Goal: Task Accomplishment & Management: Complete application form

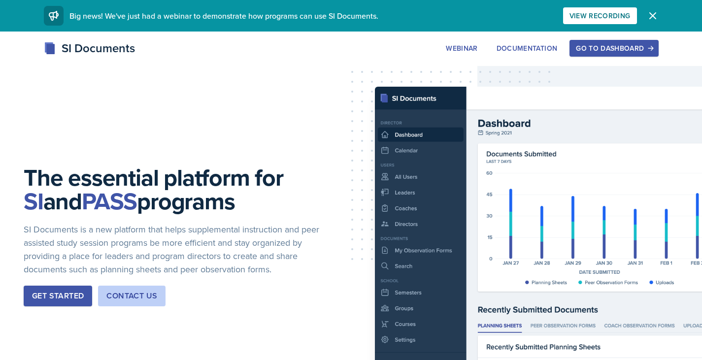
click at [583, 44] on div "Go to Dashboard" at bounding box center [614, 48] width 76 height 8
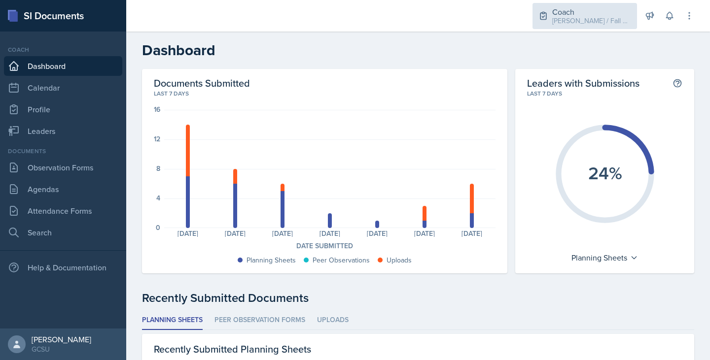
click at [582, 15] on div "Coach" at bounding box center [591, 12] width 79 height 12
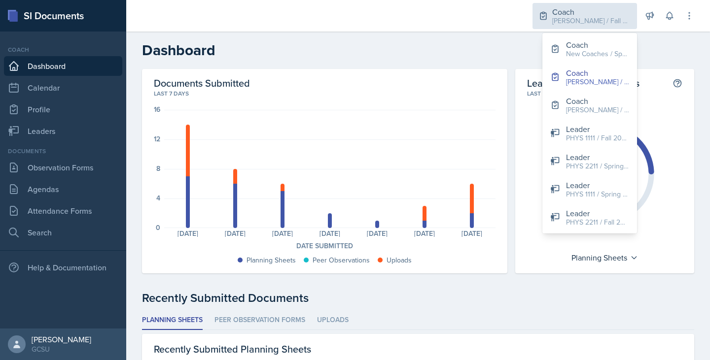
click at [582, 15] on div "Coach" at bounding box center [591, 12] width 79 height 12
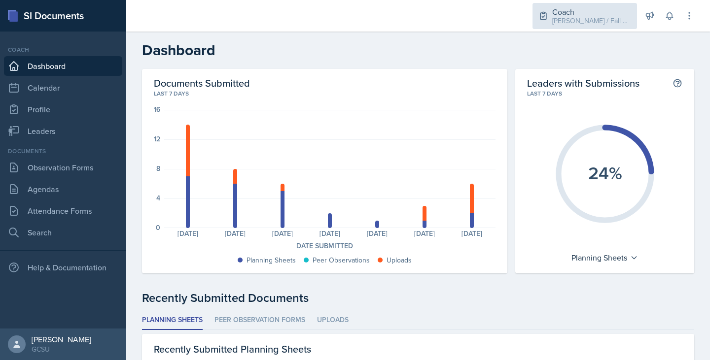
click at [546, 12] on icon at bounding box center [543, 15] width 6 height 7
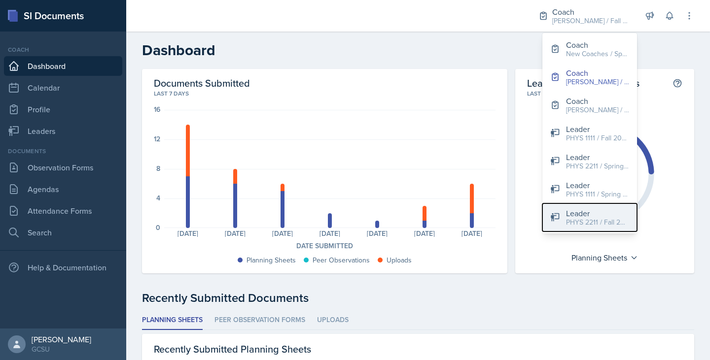
click at [584, 207] on div "Leader" at bounding box center [597, 213] width 63 height 12
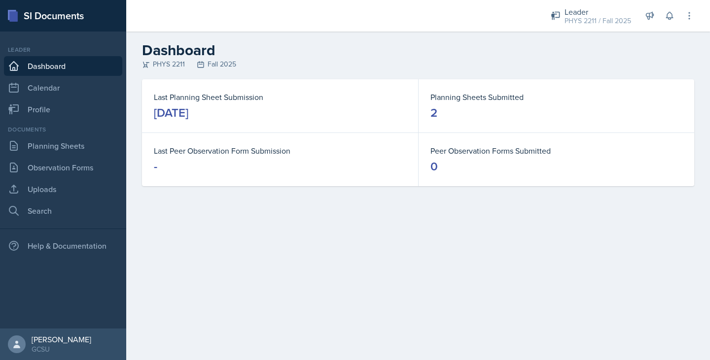
click at [83, 133] on div "Documents" at bounding box center [63, 129] width 118 height 9
click at [83, 141] on link "Planning Sheets" at bounding box center [63, 146] width 118 height 20
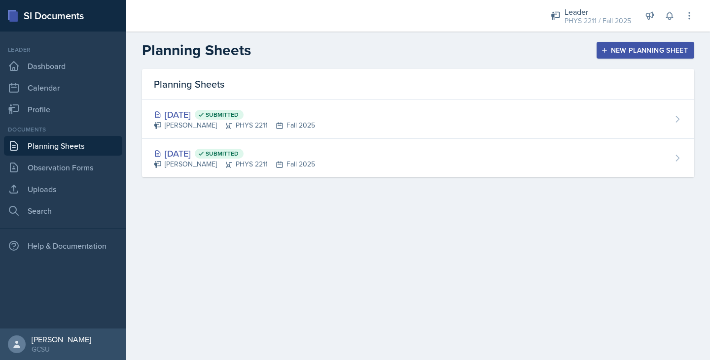
click at [361, 99] on div "Planning Sheets" at bounding box center [418, 84] width 552 height 31
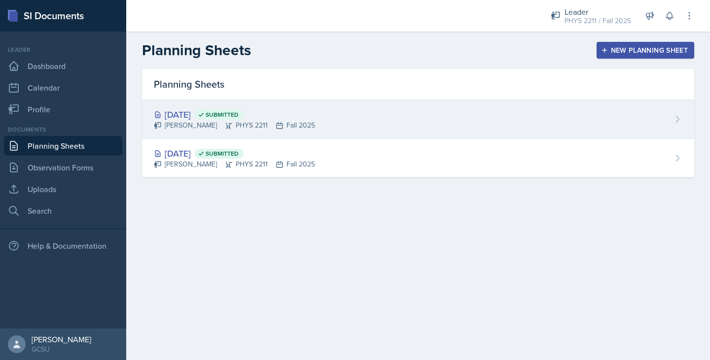
click at [367, 111] on div "Sep 2nd, 2025 Submitted Isabella Malloch PHYS 2211 Fall 2025" at bounding box center [418, 119] width 552 height 39
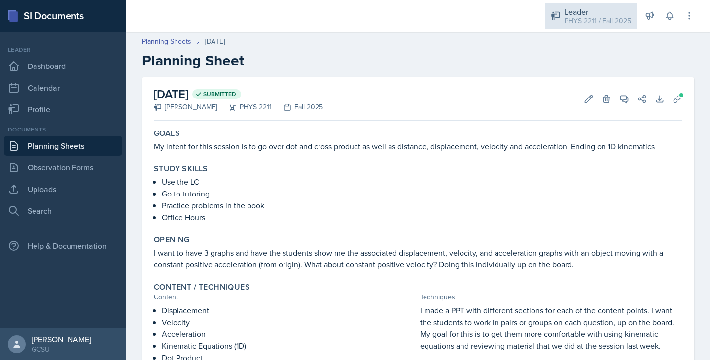
click at [573, 27] on div "Leader PHYS 2211 / Fall 2025" at bounding box center [591, 16] width 92 height 26
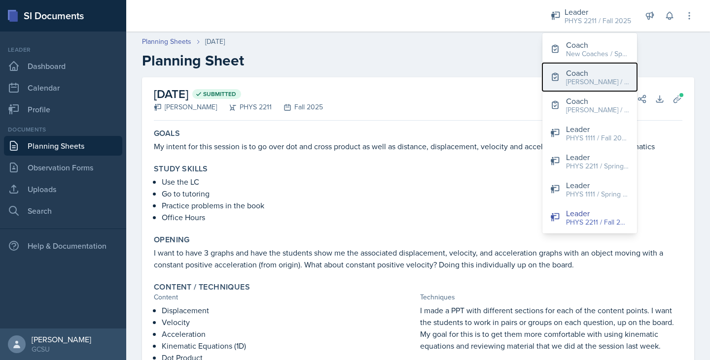
click at [572, 80] on div "[PERSON_NAME] / Fall 2025" at bounding box center [597, 82] width 63 height 10
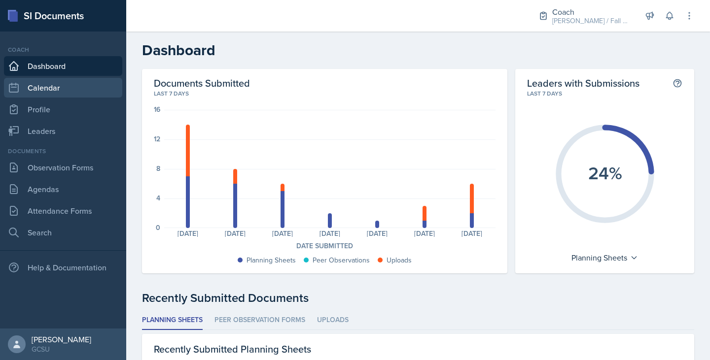
click at [67, 81] on link "Calendar" at bounding box center [63, 88] width 118 height 20
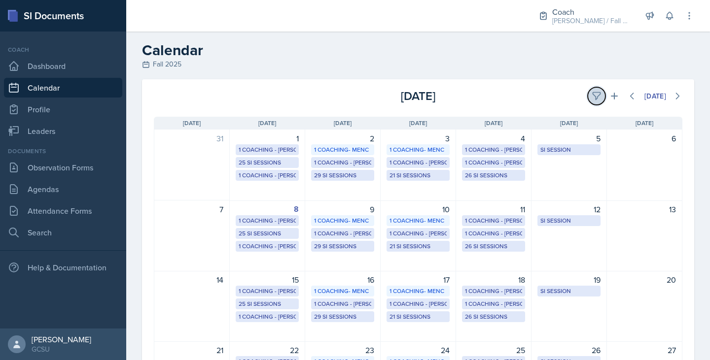
click at [591, 96] on icon at bounding box center [596, 96] width 10 height 10
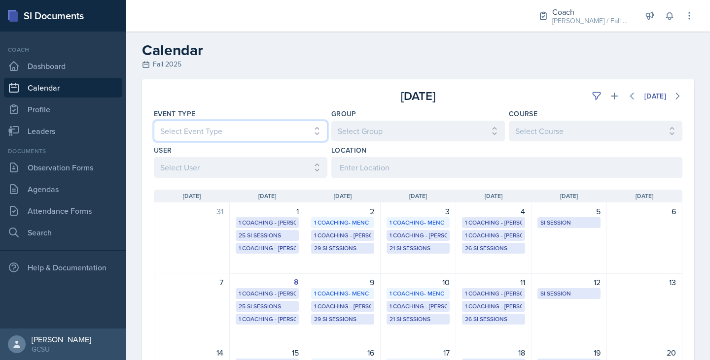
click at [213, 124] on select "Select Event Type All CoP Meeting Coaching - BECK Coaching - MAPP Coaching- MEN…" at bounding box center [240, 131] width 173 height 21
select select "700c1d41-4793-48d3-8616-e09499dfb71d"
click at [154, 121] on select "Select Event Type All CoP Meeting Coaching - BECK Coaching - MAPP Coaching- MEN…" at bounding box center [240, 131] width 173 height 21
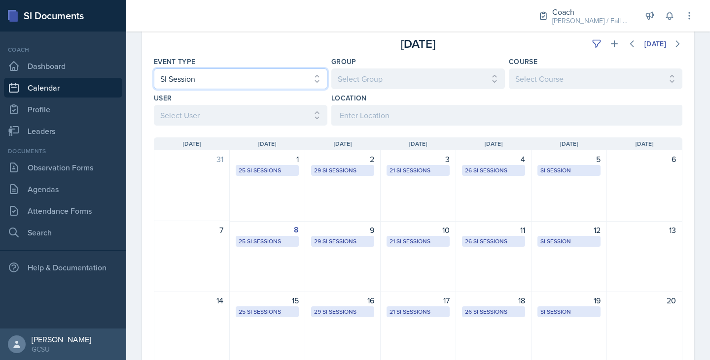
scroll to position [50, 0]
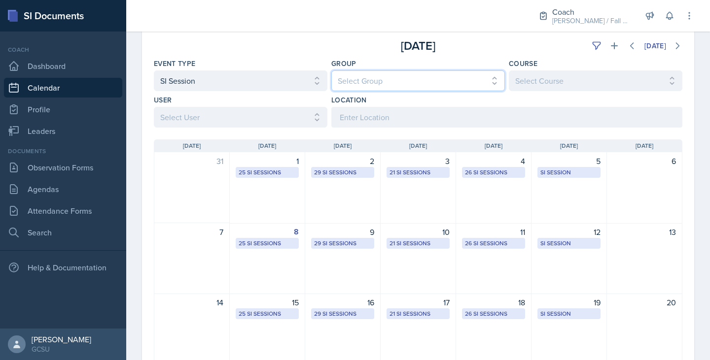
click at [386, 72] on select "Select Group All BECK MAPP MENCE" at bounding box center [417, 80] width 173 height 21
select select "7b7b0581-3cff-4db8-9566-fba67390f9c3"
click at [331, 70] on select "Select Group All BECK MAPP MENCE" at bounding box center [417, 80] width 173 height 21
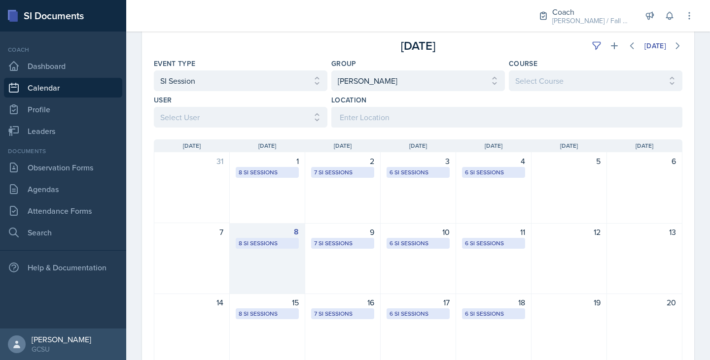
click at [269, 254] on div "8 8 SI Sessions" at bounding box center [267, 258] width 75 height 71
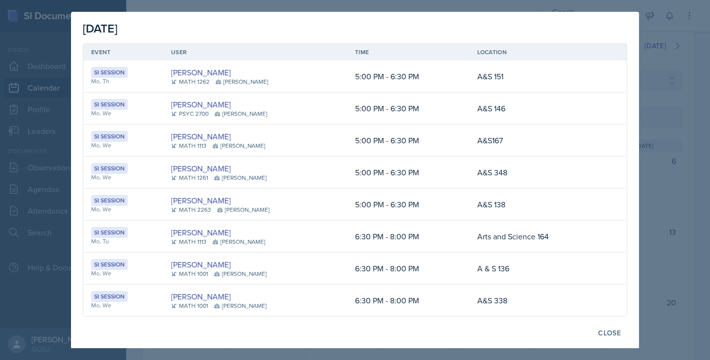
click at [687, 148] on div at bounding box center [355, 180] width 710 height 360
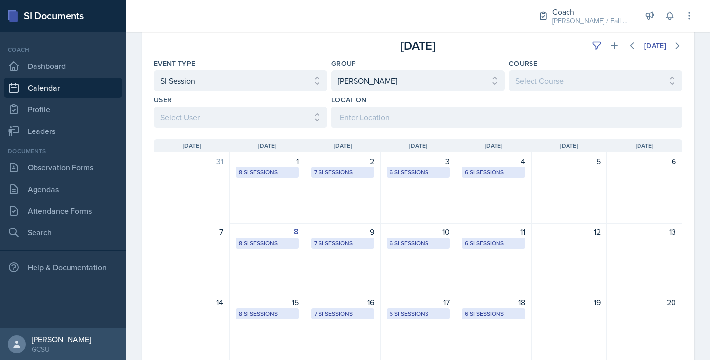
click at [687, 148] on div "September 2025 Today Event Type Select Event Type All CoP Meeting Coaching - BE…" at bounding box center [418, 285] width 584 height 512
click at [81, 167] on link "Observation Forms" at bounding box center [63, 168] width 118 height 20
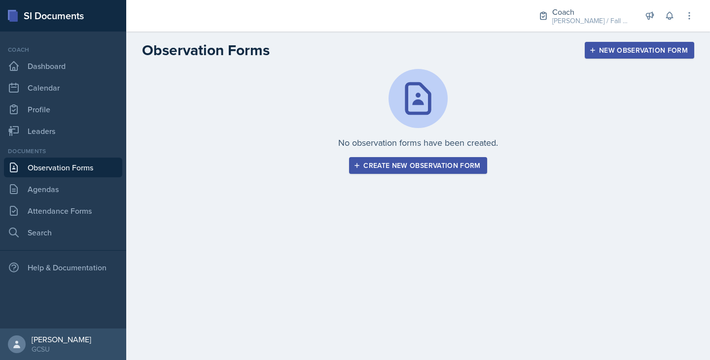
click at [392, 167] on div "Create new observation form" at bounding box center [417, 166] width 125 height 8
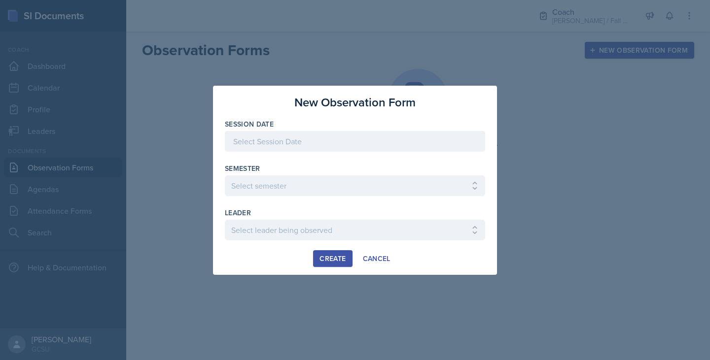
click at [338, 150] on div at bounding box center [355, 141] width 260 height 21
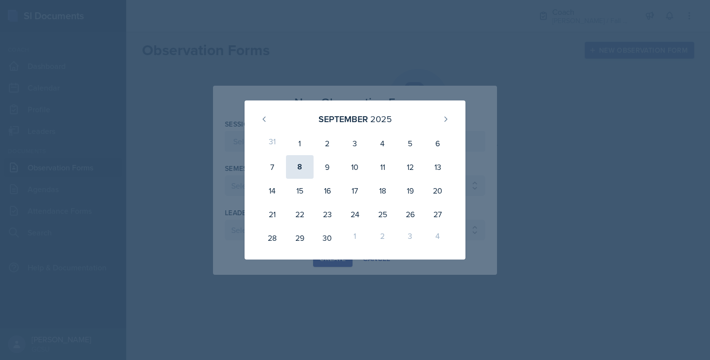
click at [304, 173] on div "8" at bounding box center [300, 167] width 28 height 24
type input "[DATE]"
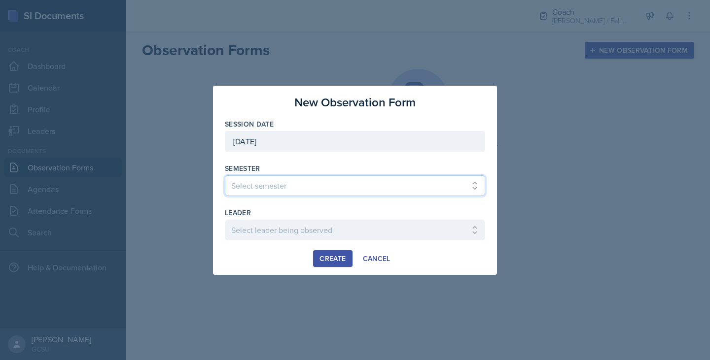
click at [299, 183] on select "Select semester All Spring 2020 Fall 2023 Spring 2019 Spring 2018 Fall 2017 Spr…" at bounding box center [355, 185] width 260 height 21
select select "986fdc3e-2246-4ffd-9cb8-78666de4ebed"
click at [225, 175] on select "Select semester All Spring 2020 Fall 2023 Spring 2019 Spring 2018 Fall 2017 Spr…" at bounding box center [355, 185] width 260 height 21
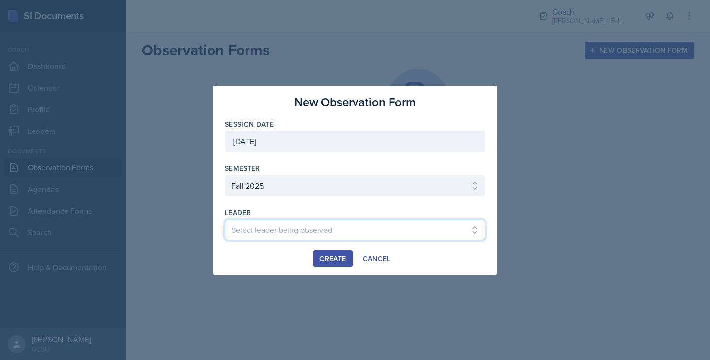
click at [255, 229] on select "Select leader being observed Abigail Bosse Joseph / CHEM 1211 / BECK Abigail To…" at bounding box center [355, 230] width 260 height 21
select select "c56edddf-7071-4859-9364-70693c750a74"
click at [225, 220] on select "Select leader being observed Abigail Bosse Joseph / CHEM 1211 / BECK Abigail To…" at bounding box center [355, 230] width 260 height 21
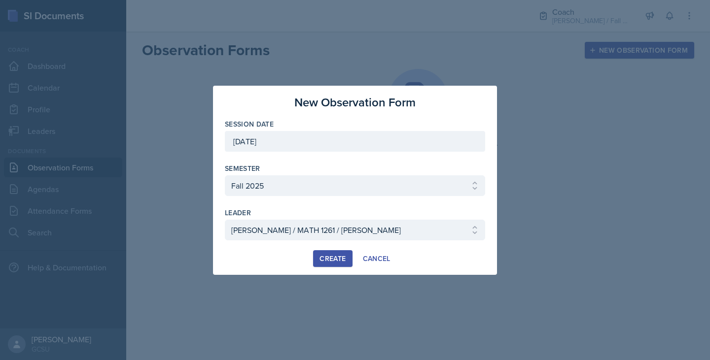
click at [330, 262] on div "Create" at bounding box center [332, 259] width 26 height 8
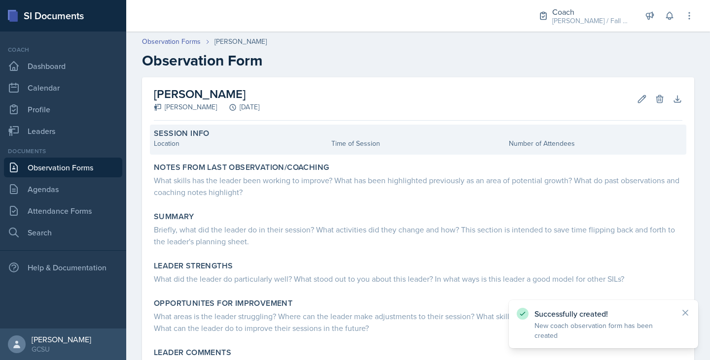
click at [252, 148] on div "Location" at bounding box center [240, 143] width 173 height 10
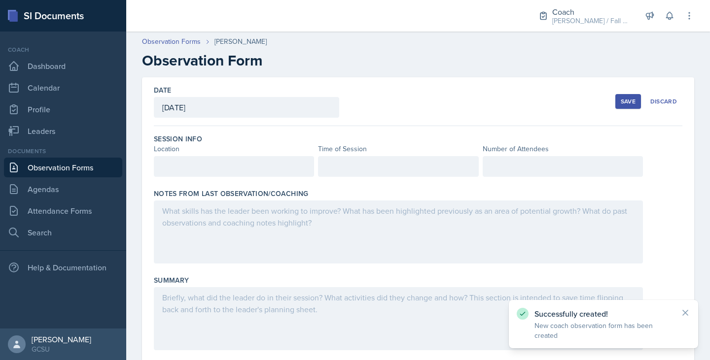
click at [207, 166] on div at bounding box center [234, 166] width 160 height 21
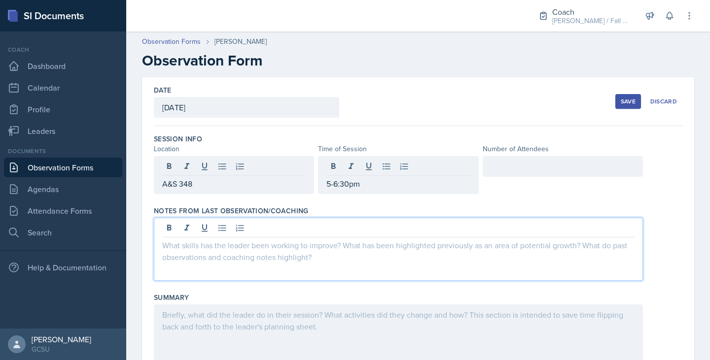
click at [243, 222] on div at bounding box center [398, 249] width 489 height 63
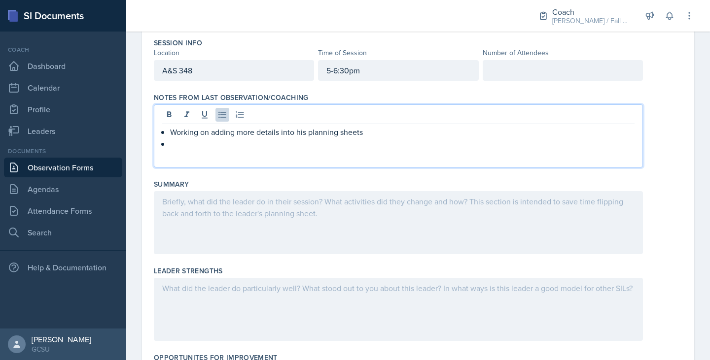
scroll to position [95, 0]
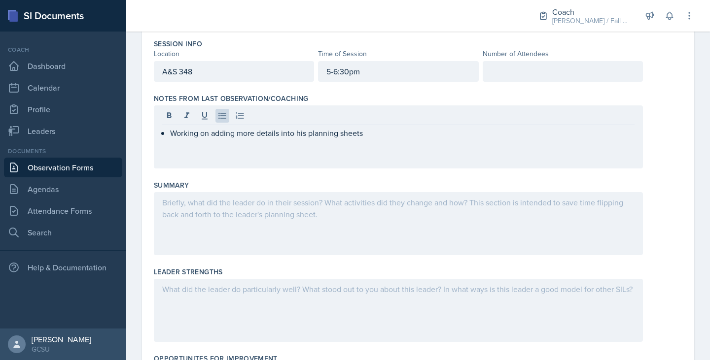
click at [322, 225] on div at bounding box center [398, 223] width 489 height 63
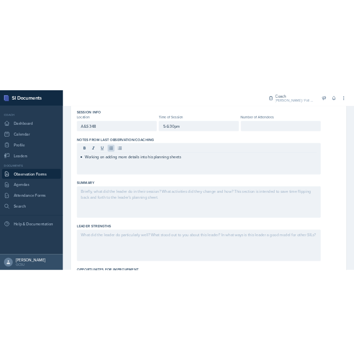
scroll to position [112, 0]
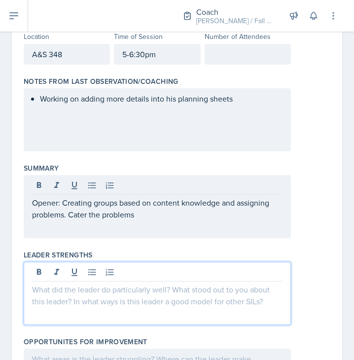
click at [93, 277] on div at bounding box center [157, 293] width 267 height 63
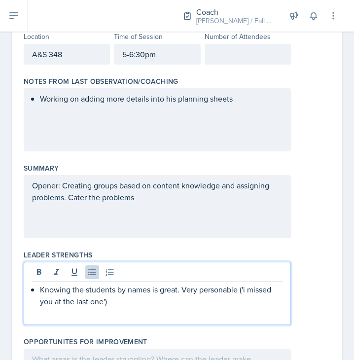
click at [167, 215] on div "Opener: Creating groups based on content knowledge and assigning problems. Cate…" at bounding box center [157, 206] width 267 height 63
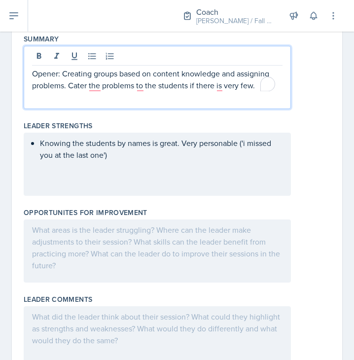
scroll to position [242, 0]
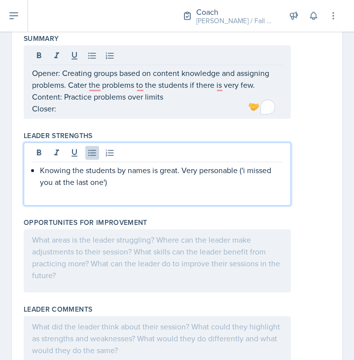
click at [155, 167] on p "Knowing the students by names is great. Very personable ('i missed you at the l…" at bounding box center [161, 176] width 242 height 24
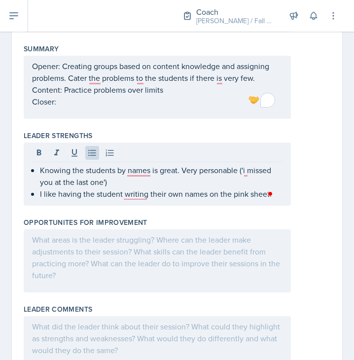
click at [185, 274] on div at bounding box center [157, 260] width 267 height 63
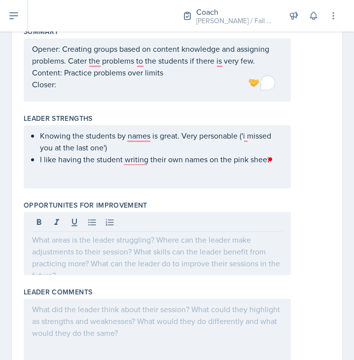
click at [203, 96] on div "Opener: Creating groups based on content knowledge and assigning problems. Cate…" at bounding box center [157, 69] width 267 height 63
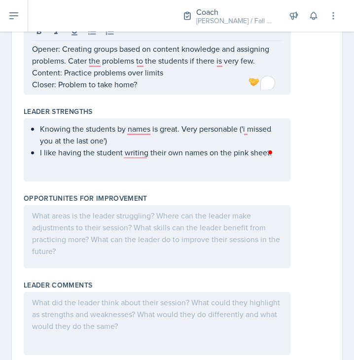
click at [165, 222] on div at bounding box center [157, 236] width 267 height 63
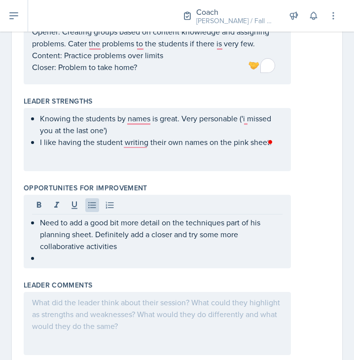
click at [272, 146] on div at bounding box center [270, 142] width 9 height 12
click at [270, 141] on div at bounding box center [270, 142] width 9 height 12
click at [242, 156] on div "Knowing the students by names is great. Very personable ('i missed you at the l…" at bounding box center [157, 139] width 267 height 63
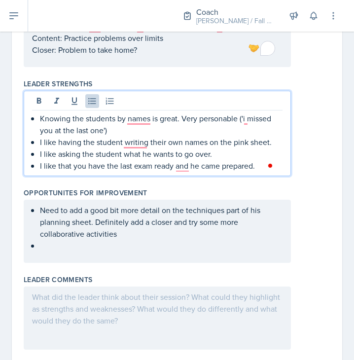
click at [86, 166] on p "I like that you have the last exam ready and he came prepared." at bounding box center [161, 166] width 242 height 12
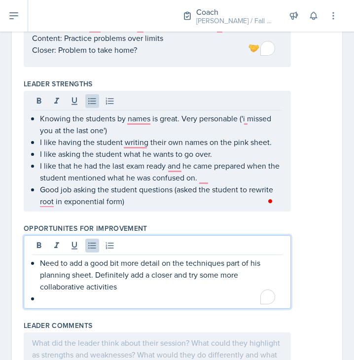
click at [81, 286] on ul "Need to add a good bit more detail on the techniques part of his planning sheet…" at bounding box center [161, 280] width 242 height 47
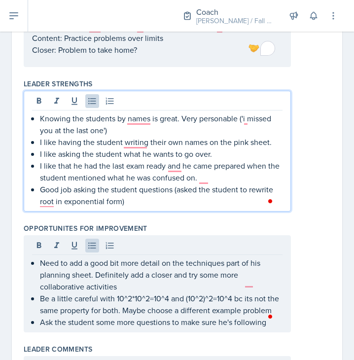
click at [144, 207] on p "Good job asking the student questions (asked the student to rewrite root in exp…" at bounding box center [161, 195] width 242 height 24
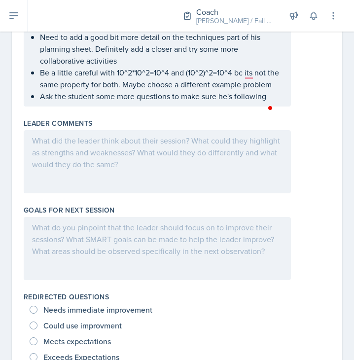
scroll to position [0, 0]
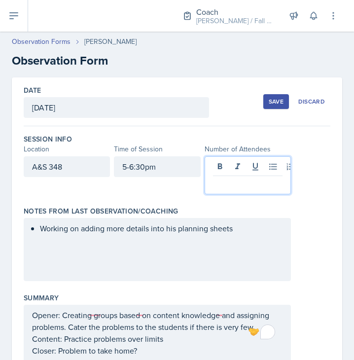
click at [252, 161] on div at bounding box center [248, 175] width 86 height 38
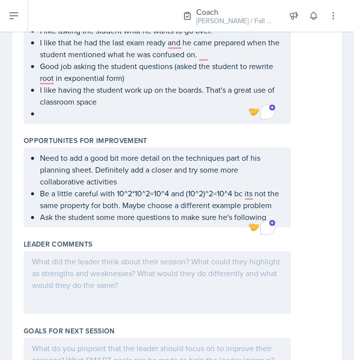
scroll to position [406, 0]
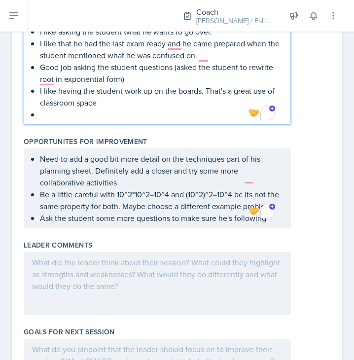
click at [109, 111] on p "To enrich screen reader interactions, please activate Accessibility in Grammarl…" at bounding box center [161, 114] width 242 height 12
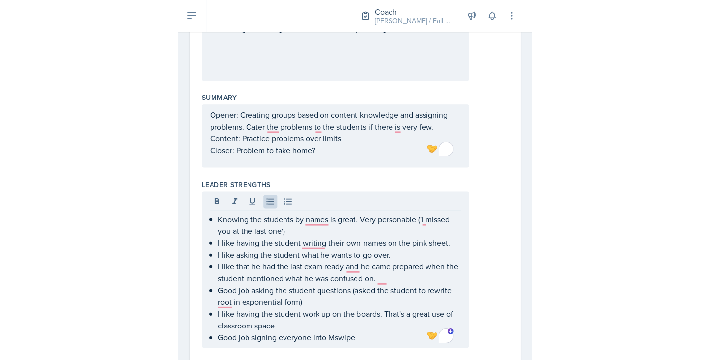
scroll to position [182, 0]
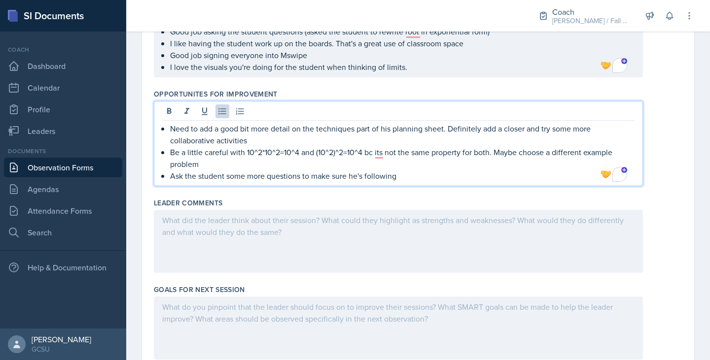
click at [443, 170] on p "Ask the student some more questions to make sure he's following" at bounding box center [402, 176] width 464 height 12
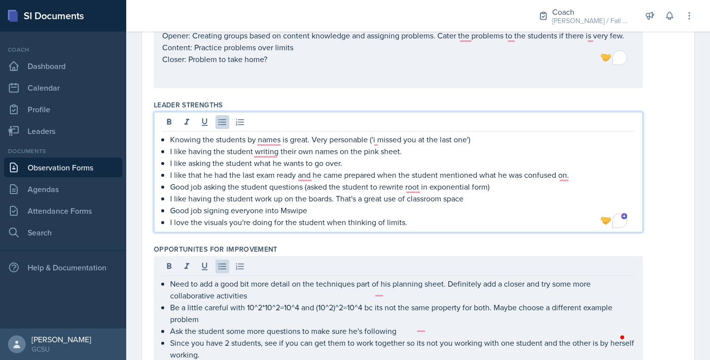
scroll to position [279, 0]
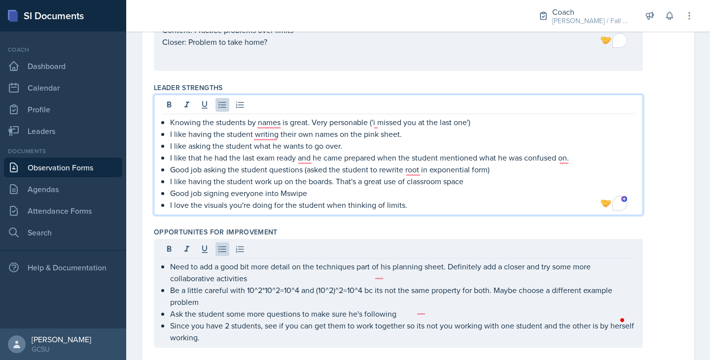
click at [415, 204] on p "I love the visuals you're doing for the student when thinking of limits." at bounding box center [402, 205] width 464 height 12
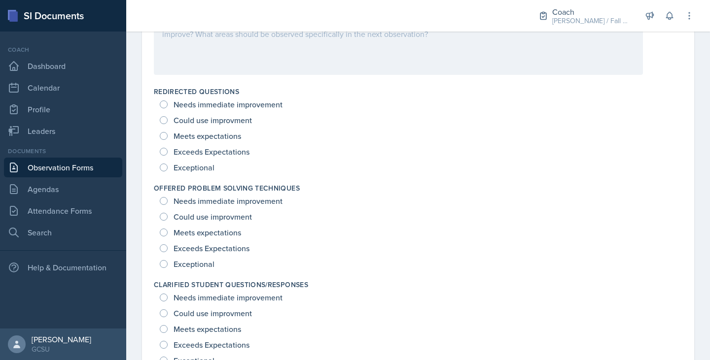
scroll to position [722, 0]
click at [242, 247] on span "Exceeds Expectations" at bounding box center [211, 247] width 76 height 10
click at [168, 247] on input "Exceeds Expectations" at bounding box center [164, 247] width 8 height 8
radio input "true"
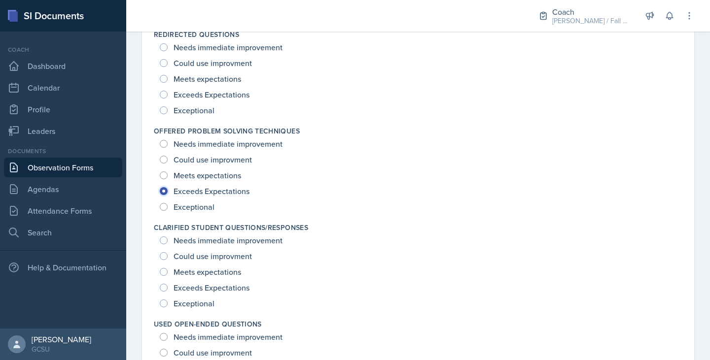
scroll to position [768, 0]
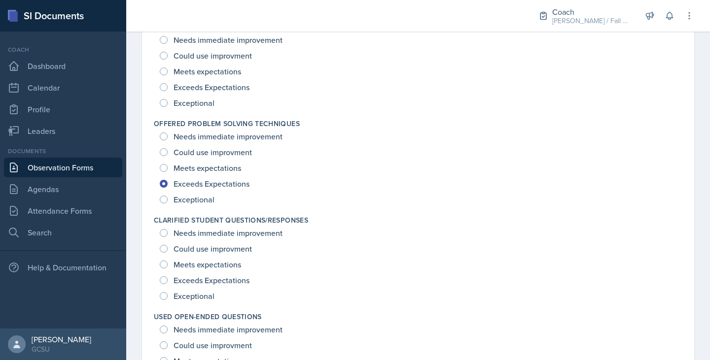
click at [237, 263] on span "Meets expectations" at bounding box center [207, 265] width 68 height 10
click at [168, 263] on input "Meets expectations" at bounding box center [164, 265] width 8 height 8
radio input "true"
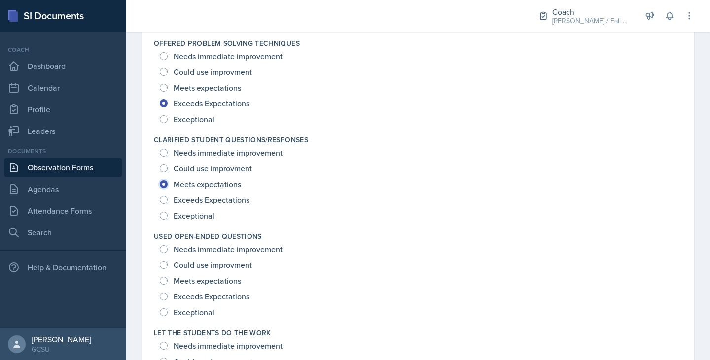
scroll to position [850, 0]
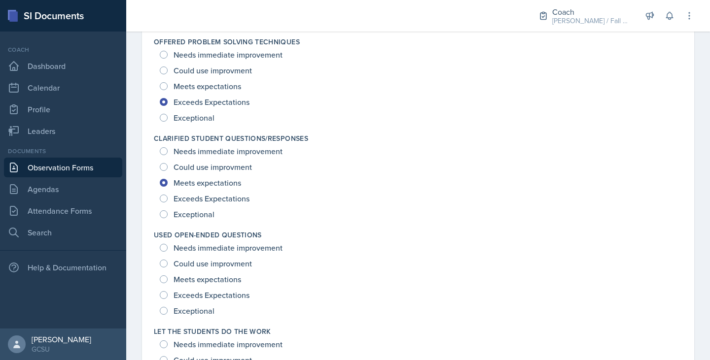
click at [235, 278] on span "Meets expectations" at bounding box center [207, 280] width 68 height 10
click at [168, 278] on input "Meets expectations" at bounding box center [164, 280] width 8 height 8
radio input "true"
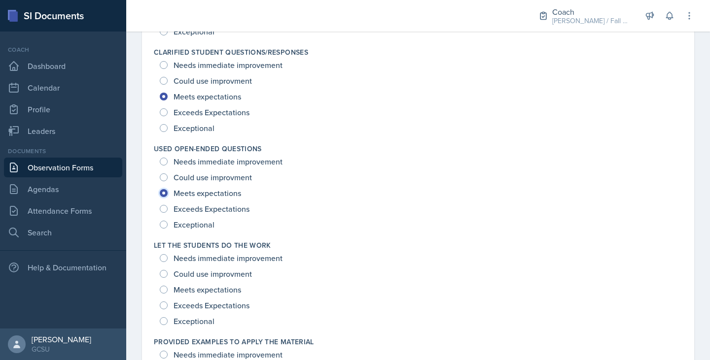
scroll to position [956, 0]
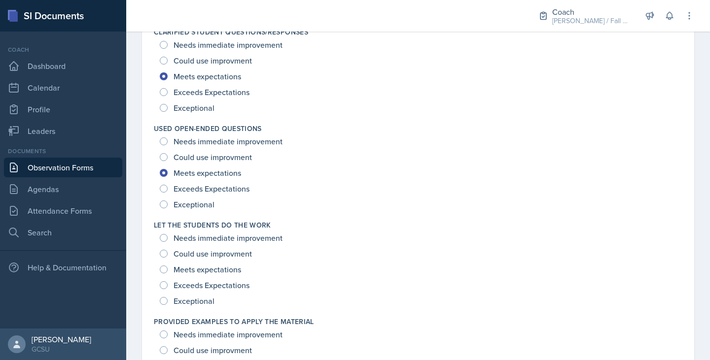
click at [222, 272] on span "Meets expectations" at bounding box center [207, 270] width 68 height 10
click at [168, 272] on input "Meets expectations" at bounding box center [164, 270] width 8 height 8
radio input "true"
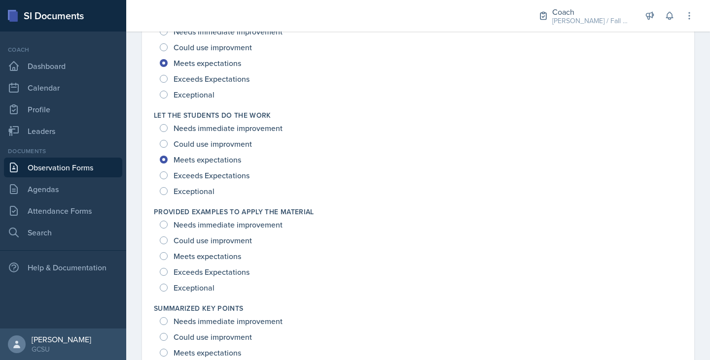
click at [222, 272] on span "Exceeds Expectations" at bounding box center [211, 272] width 76 height 10
click at [168, 272] on input "Exceeds Expectations" at bounding box center [164, 272] width 8 height 8
radio input "true"
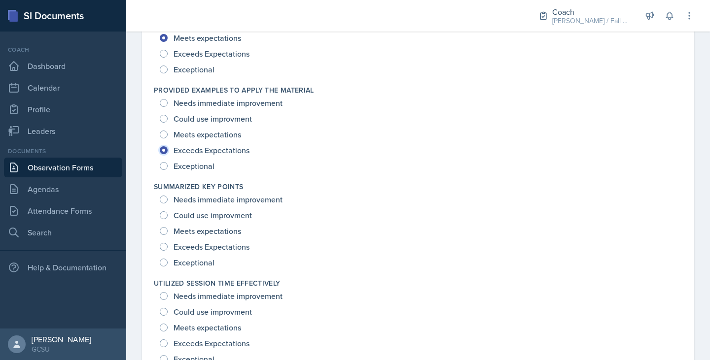
scroll to position [1188, 0]
click at [218, 246] on span "Exceeds Expectations" at bounding box center [211, 247] width 76 height 10
click at [168, 246] on input "Exceeds Expectations" at bounding box center [164, 246] width 8 height 8
radio input "true"
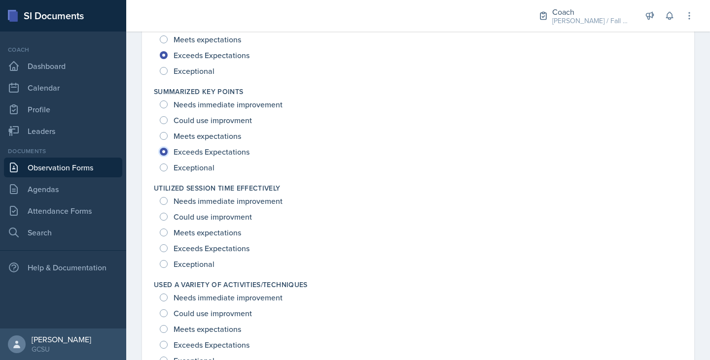
scroll to position [1284, 0]
click at [212, 245] on span "Exceeds Expectations" at bounding box center [211, 247] width 76 height 10
click at [168, 245] on input "Exceeds Expectations" at bounding box center [164, 247] width 8 height 8
radio input "true"
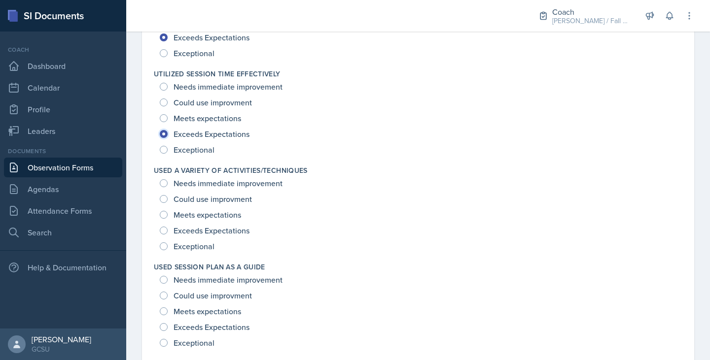
scroll to position [1398, 0]
click at [212, 197] on span "Could use improvment" at bounding box center [212, 199] width 78 height 10
click at [168, 197] on input "Could use improvment" at bounding box center [164, 199] width 8 height 8
radio input "true"
click at [206, 287] on div "Could use improvment" at bounding box center [207, 295] width 94 height 16
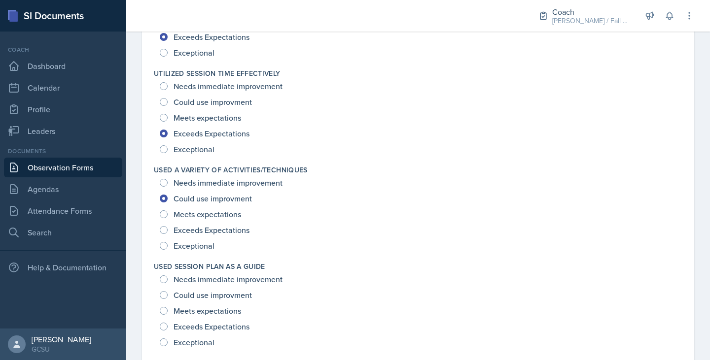
click at [207, 294] on span "Could use improvment" at bounding box center [212, 295] width 78 height 10
click at [168, 294] on input "Could use improvment" at bounding box center [164, 295] width 8 height 8
radio input "true"
click at [214, 183] on span "Needs immediate improvement" at bounding box center [227, 183] width 109 height 10
click at [168, 183] on input "Needs immediate improvement" at bounding box center [164, 183] width 8 height 8
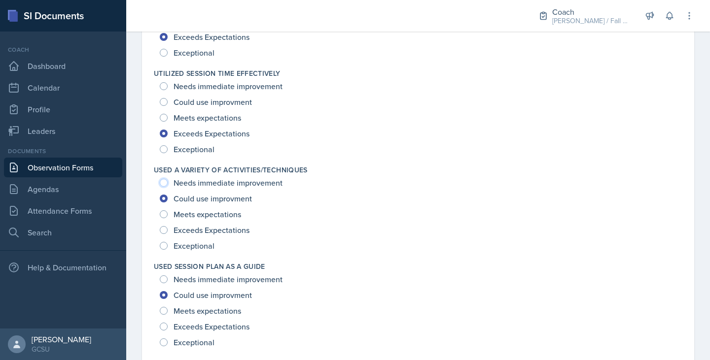
radio input "true"
click at [219, 279] on span "Needs immediate improvement" at bounding box center [227, 280] width 109 height 10
click at [168, 279] on input "Needs immediate improvement" at bounding box center [164, 280] width 8 height 8
radio input "true"
click at [223, 196] on span "Could use improvment" at bounding box center [212, 199] width 78 height 10
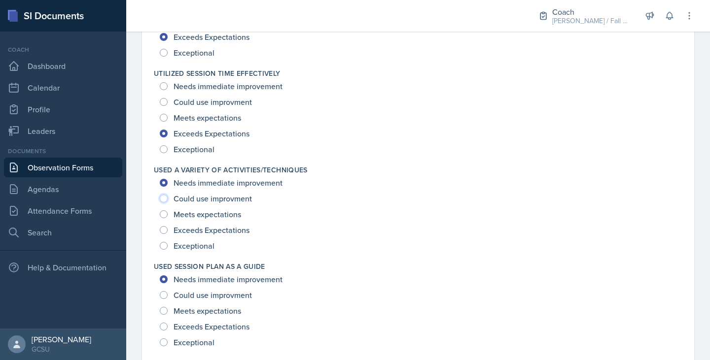
click at [168, 196] on input "Could use improvment" at bounding box center [164, 199] width 8 height 8
radio input "true"
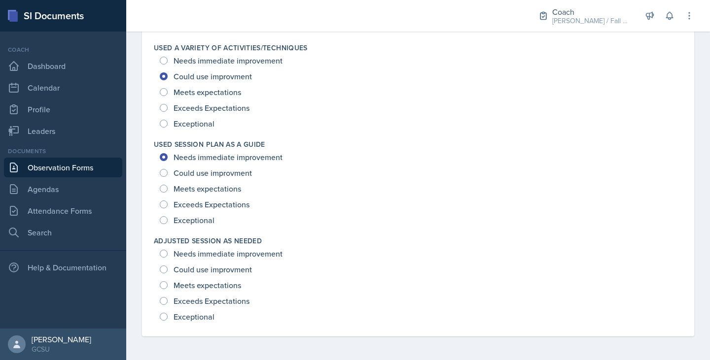
click at [204, 290] on span "Meets expectations" at bounding box center [207, 285] width 68 height 10
click at [168, 289] on input "Meets expectations" at bounding box center [164, 285] width 8 height 8
radio input "true"
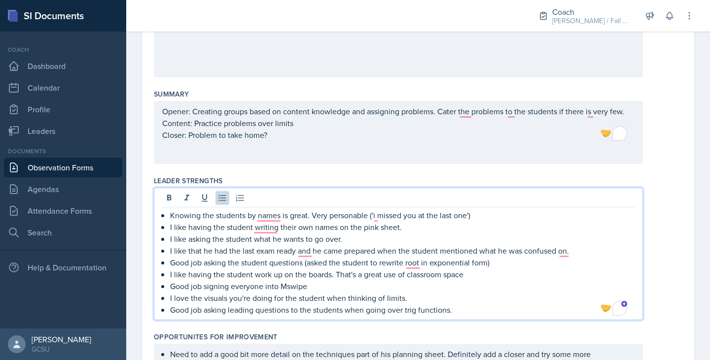
scroll to position [204, 0]
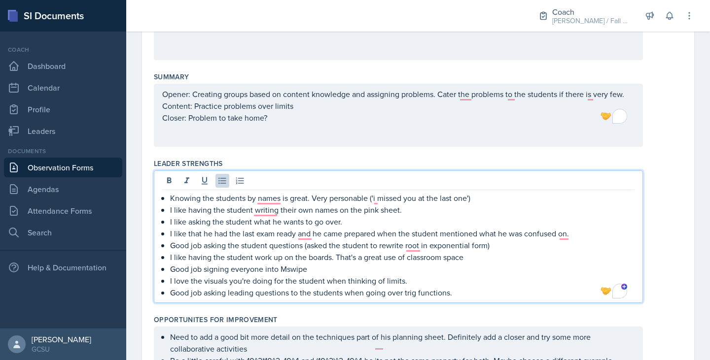
click at [464, 291] on p "Good job asking leading questions to the students when going over trig function…" at bounding box center [402, 293] width 464 height 12
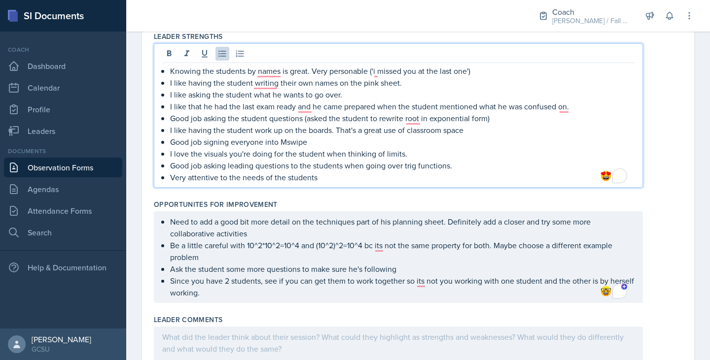
scroll to position [330, 0]
click at [580, 263] on p "Be a little careful with 10^2*10^2=10^4 and (10^2)^2=10^4 bc its not the same p…" at bounding box center [402, 252] width 464 height 24
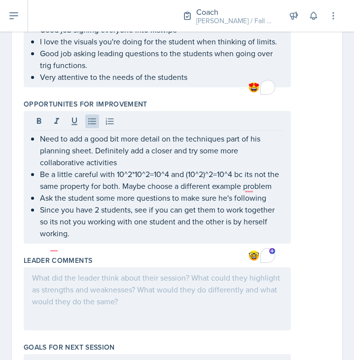
scroll to position [475, 0]
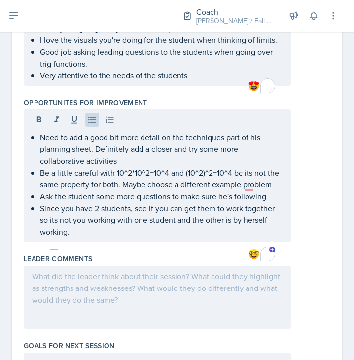
click at [114, 242] on div "Need to add a good bit more detail on the techniques part of his planning sheet…" at bounding box center [157, 175] width 267 height 133
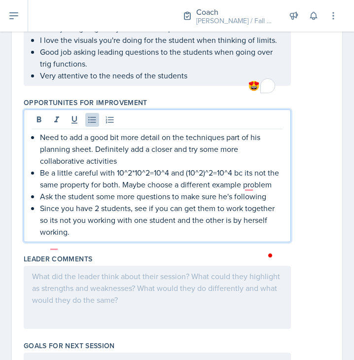
drag, startPoint x: 72, startPoint y: 256, endPoint x: 157, endPoint y: 256, distance: 84.3
click at [157, 238] on p "Since you have 2 students, see if you can get them to work together so its not …" at bounding box center [161, 219] width 242 height 35
drag, startPoint x: 246, startPoint y: 248, endPoint x: 252, endPoint y: 251, distance: 6.6
click at [252, 238] on p "Since you have 2 students, see if you can get them to work together so its not …" at bounding box center [161, 219] width 242 height 35
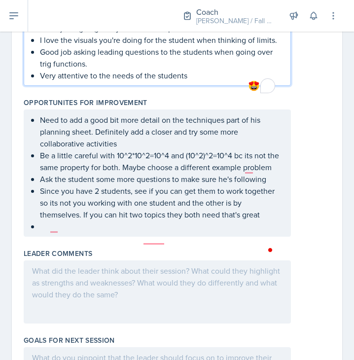
click at [211, 81] on p "Very attentive to the needs of the students" at bounding box center [161, 75] width 242 height 12
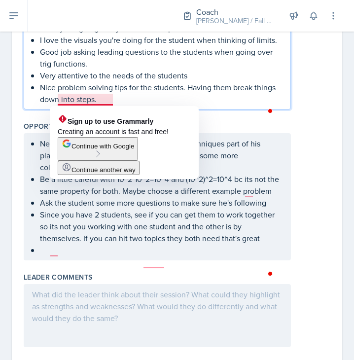
click at [89, 100] on p "Nice problem solving tips for the students. Having them break things down into …" at bounding box center [161, 93] width 242 height 24
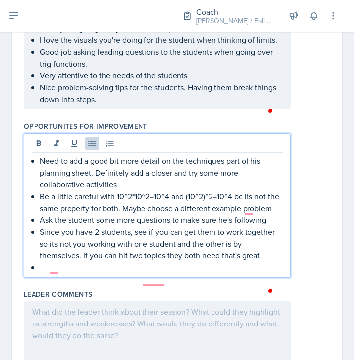
click at [161, 273] on ul "Need to add a good bit more detail on the techniques part of his planning sheet…" at bounding box center [161, 214] width 242 height 118
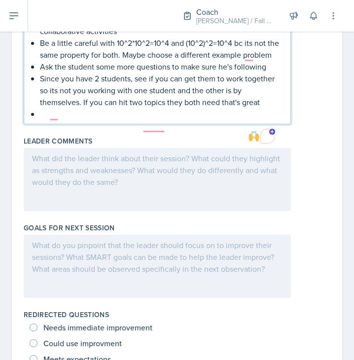
scroll to position [682, 0]
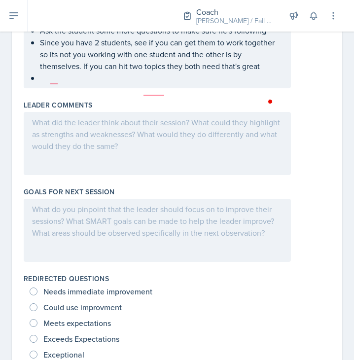
click at [126, 257] on div at bounding box center [157, 230] width 267 height 63
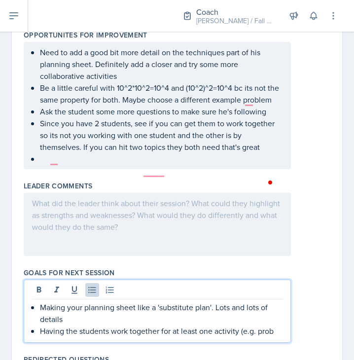
scroll to position [580, 0]
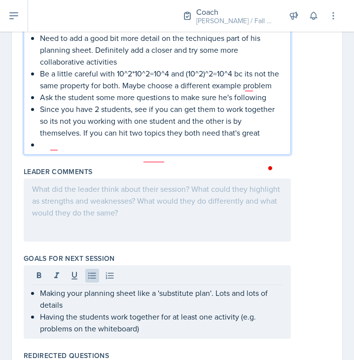
click at [85, 150] on p "To enrich screen reader interactions, please activate Accessibility in Grammarl…" at bounding box center [161, 144] width 242 height 12
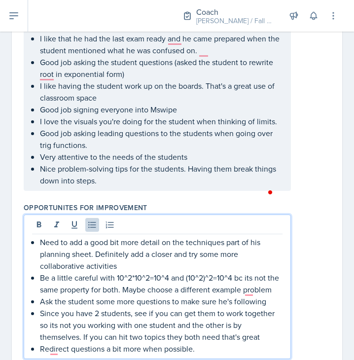
scroll to position [415, 0]
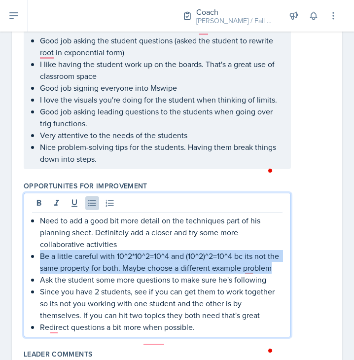
drag, startPoint x: 80, startPoint y: 290, endPoint x: 21, endPoint y: 266, distance: 63.2
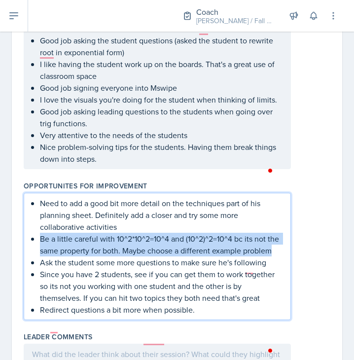
scroll to position [398, 0]
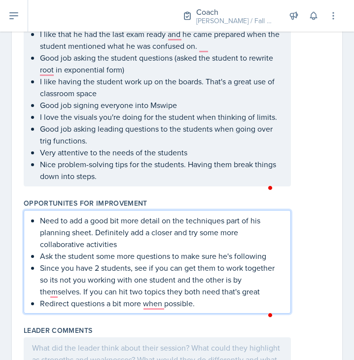
click at [219, 297] on p "Since you have 2 students, see if you can get them to work together so its not …" at bounding box center [161, 279] width 242 height 35
click at [226, 297] on p "Since you have 2 students, see if you can get them to work together so its not …" at bounding box center [161, 279] width 242 height 35
click at [212, 309] on p "Redirect questions a bit more when possible." at bounding box center [161, 303] width 242 height 12
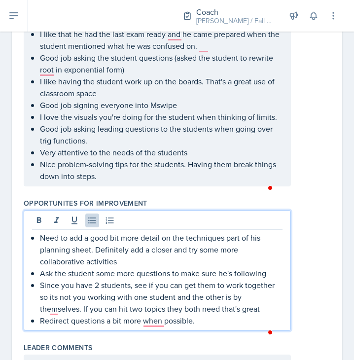
scroll to position [415, 0]
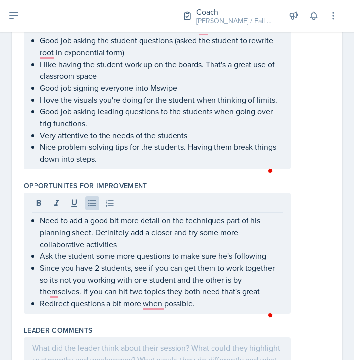
click at [318, 269] on div "Need to add a good bit more detail on the techniques part of his planning sheet…" at bounding box center [177, 253] width 307 height 121
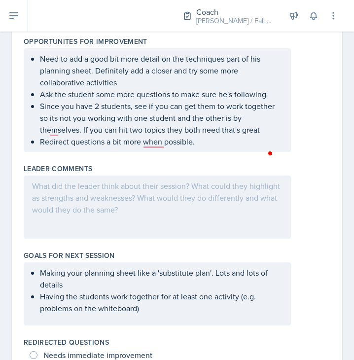
scroll to position [560, 0]
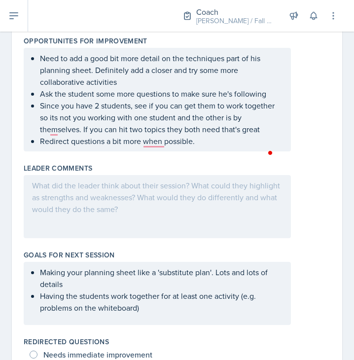
click at [210, 151] on div "Need to add a good bit more detail on the techniques part of his planning sheet…" at bounding box center [157, 100] width 267 height 104
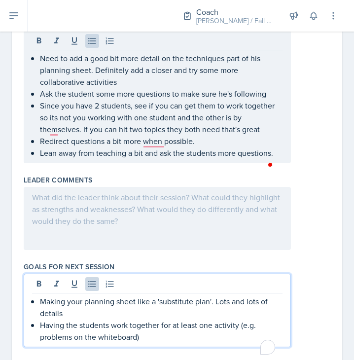
click at [187, 335] on p "Having the students work together for at least one activity (e.g. problems on t…" at bounding box center [161, 331] width 242 height 24
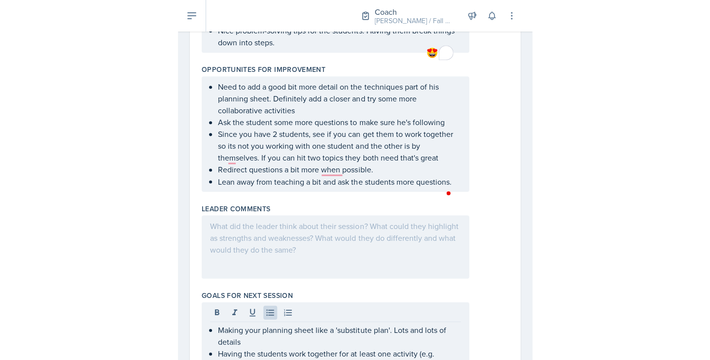
scroll to position [531, 0]
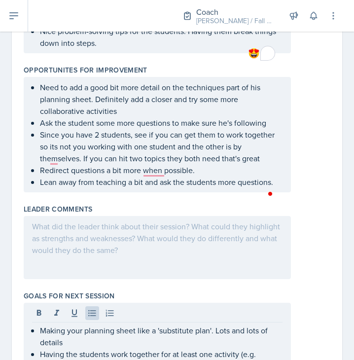
click at [275, 191] on div at bounding box center [270, 194] width 9 height 12
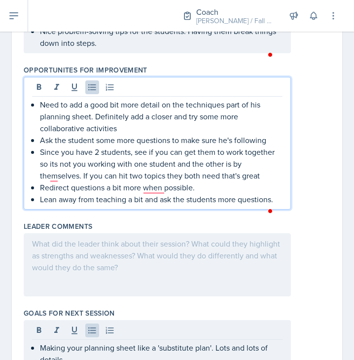
click at [220, 191] on ul "Need to add a good bit more detail on the techniques part of his planning sheet…" at bounding box center [161, 152] width 242 height 106
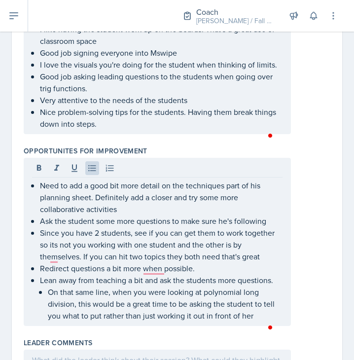
scroll to position [450, 0]
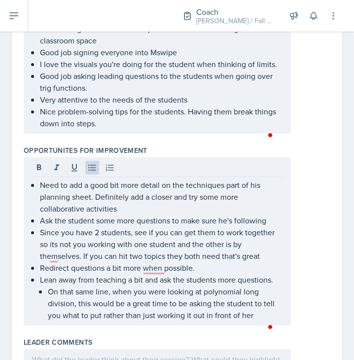
click at [258, 321] on p "On that same line, when you were looking at polynomial long division, this woul…" at bounding box center [165, 302] width 235 height 35
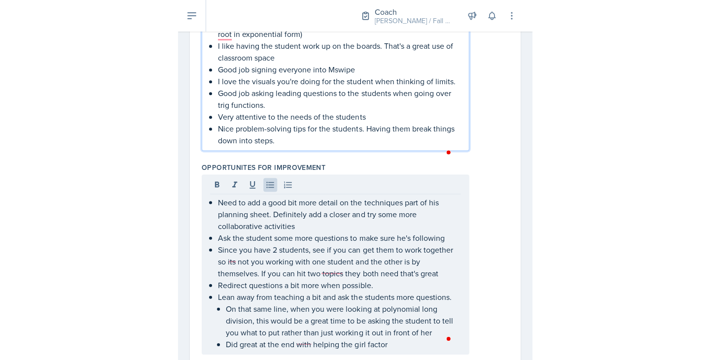
scroll to position [468, 0]
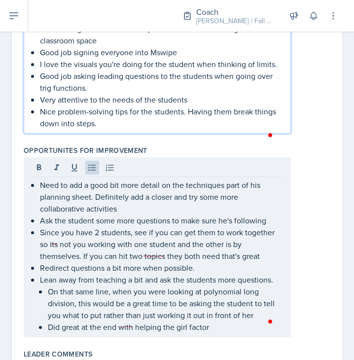
click at [182, 129] on p "Nice problem-solving tips for the students. Having them break things down into …" at bounding box center [161, 117] width 242 height 24
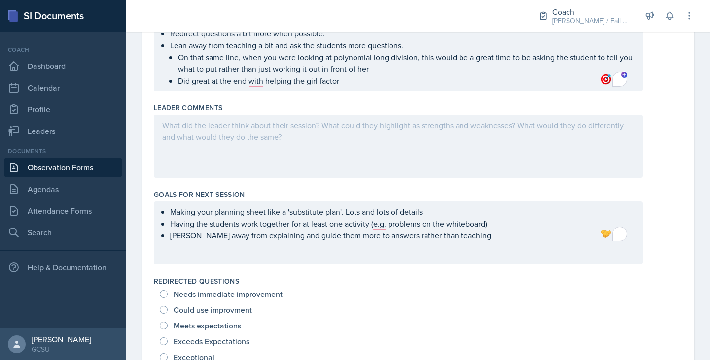
click at [404, 161] on div at bounding box center [398, 146] width 489 height 63
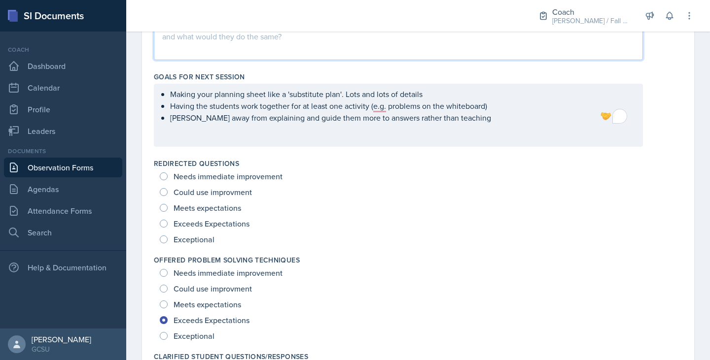
scroll to position [703, 0]
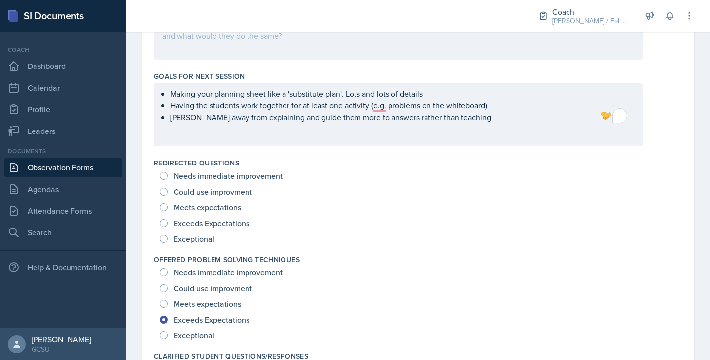
click at [220, 195] on span "Could use improvment" at bounding box center [212, 192] width 78 height 10
click at [168, 195] on input "Could use improvment" at bounding box center [164, 192] width 8 height 8
radio input "true"
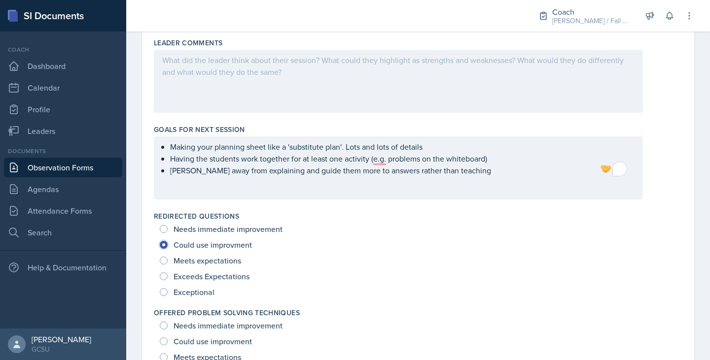
scroll to position [620, 0]
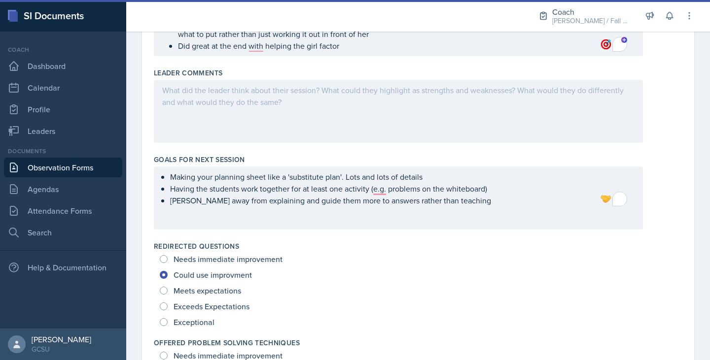
click at [262, 116] on div at bounding box center [398, 111] width 489 height 63
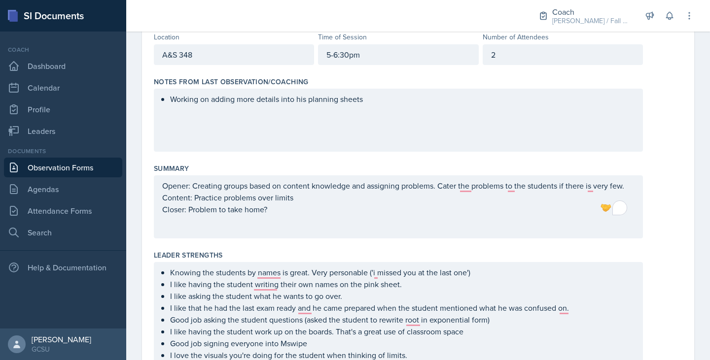
scroll to position [0, 0]
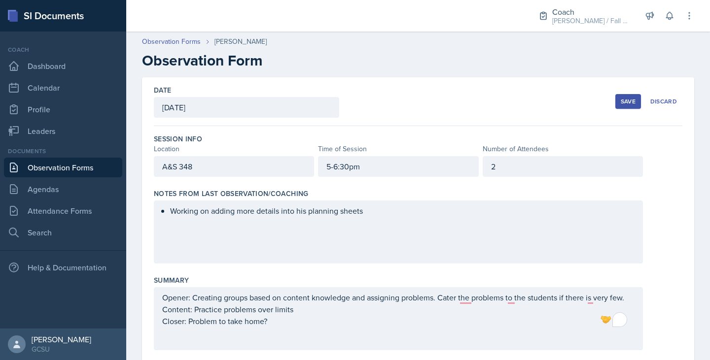
click at [621, 100] on div "Save" at bounding box center [628, 102] width 15 height 8
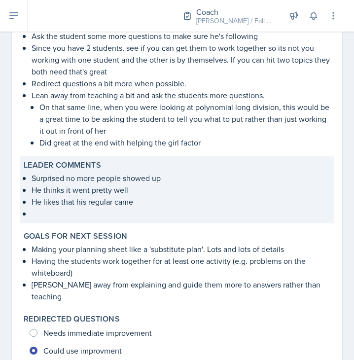
scroll to position [488, 0]
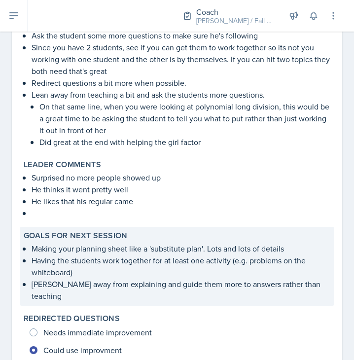
click at [197, 254] on p "Making your planning sheet like a 'substitute plan'. Lots and lots of details" at bounding box center [181, 248] width 299 height 12
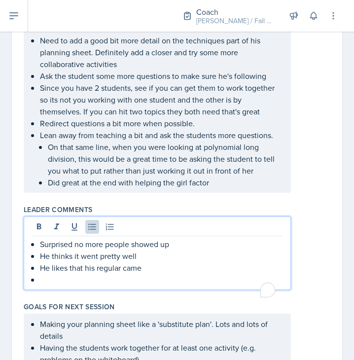
click at [145, 278] on p "To enrich screen reader interactions, please activate Accessibility in Grammarl…" at bounding box center [161, 280] width 242 height 12
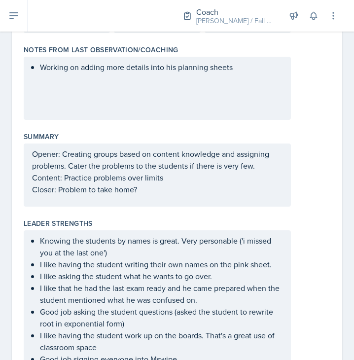
scroll to position [0, 0]
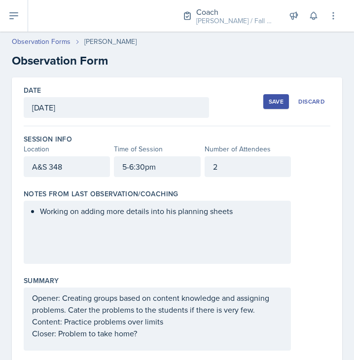
click at [269, 104] on div "Save" at bounding box center [276, 102] width 15 height 8
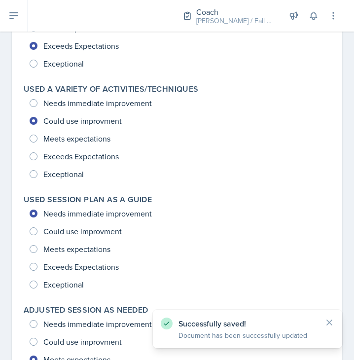
scroll to position [1712, 0]
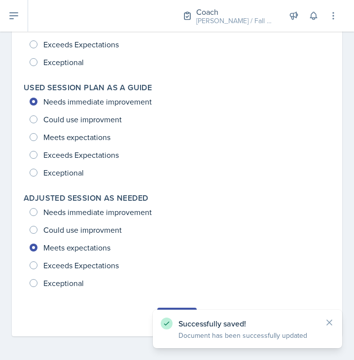
click at [172, 310] on div "Successfully saved! Document has been successfully updated" at bounding box center [247, 329] width 189 height 38
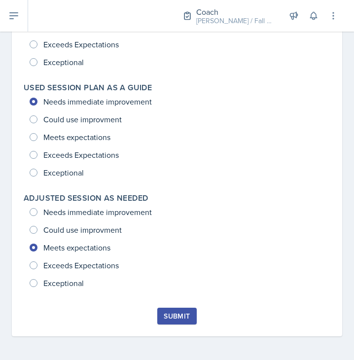
click at [168, 317] on div "Submit" at bounding box center [177, 316] width 26 height 8
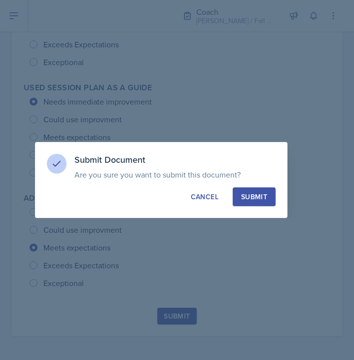
click at [245, 205] on button "Submit" at bounding box center [254, 196] width 43 height 19
radio input "true"
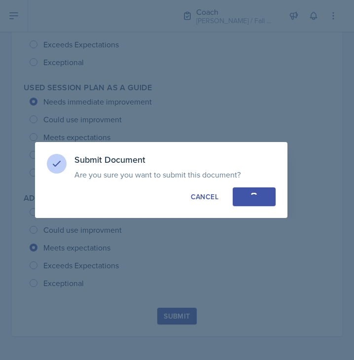
radio input "true"
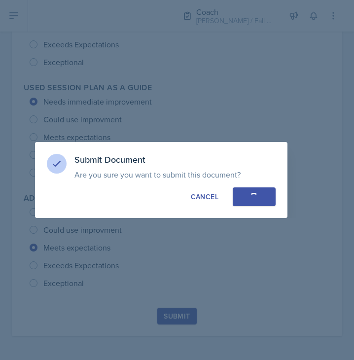
radio input "true"
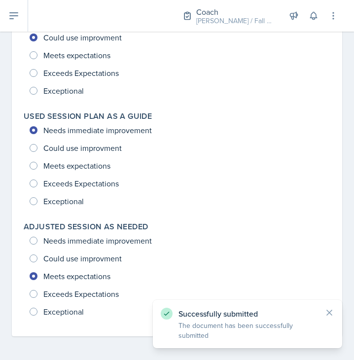
scroll to position [1684, 0]
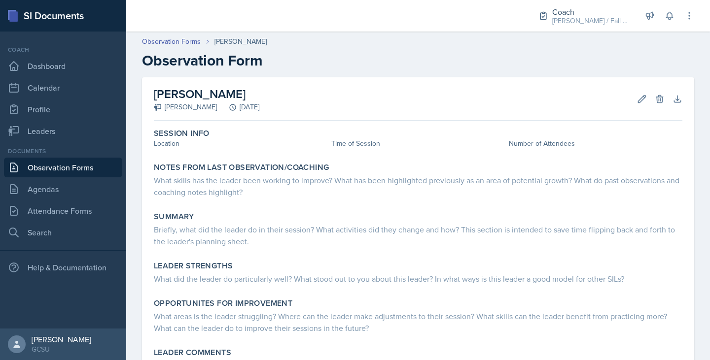
click at [66, 200] on div "Documents Observation Forms Agendas Attendance Forms Search" at bounding box center [63, 195] width 118 height 96
click at [77, 216] on link "Attendance Forms" at bounding box center [63, 211] width 118 height 20
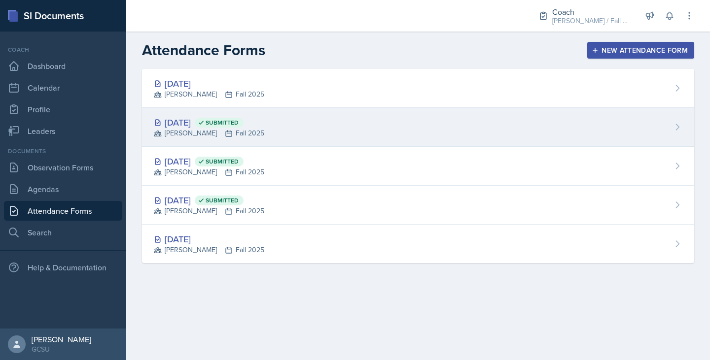
click at [264, 137] on div "MAPP Fall 2025" at bounding box center [209, 133] width 110 height 10
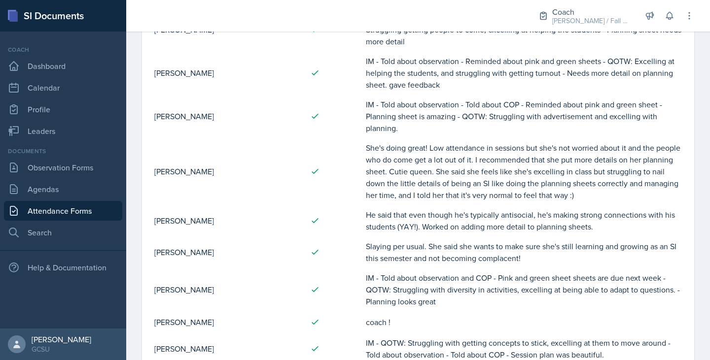
scroll to position [161, 0]
click at [69, 138] on link "Leaders" at bounding box center [63, 131] width 118 height 20
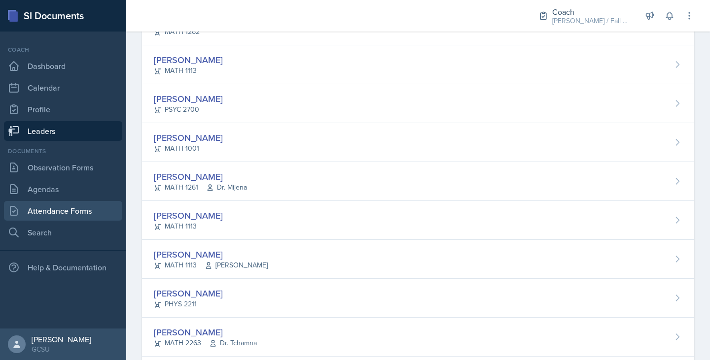
click at [81, 207] on link "Attendance Forms" at bounding box center [63, 211] width 118 height 20
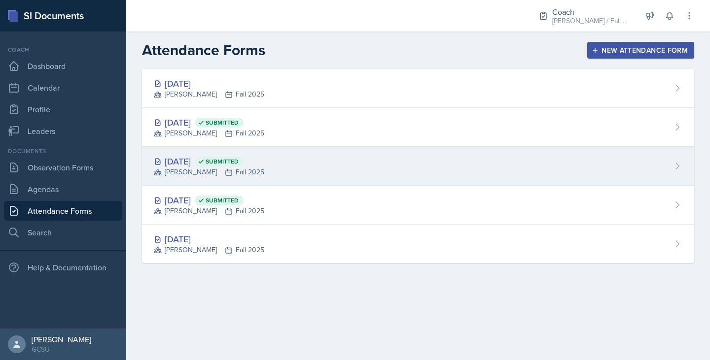
click at [319, 177] on div "Aug 25th, 2025 Submitted MAPP Fall 2025" at bounding box center [418, 166] width 552 height 39
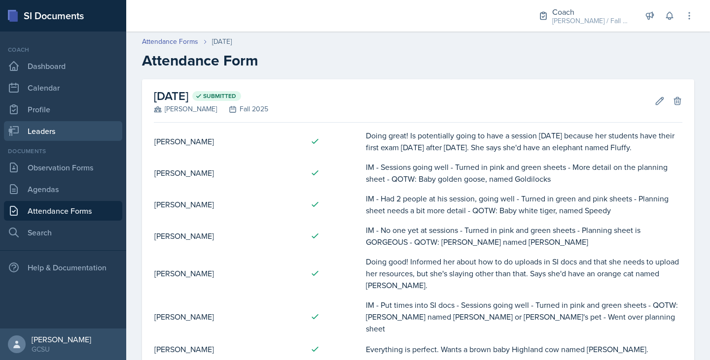
click at [81, 130] on link "Leaders" at bounding box center [63, 131] width 118 height 20
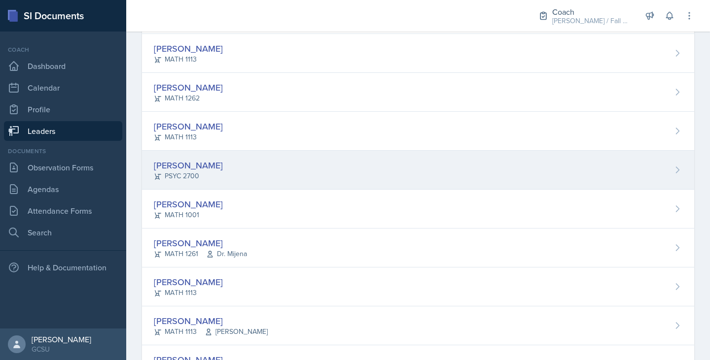
scroll to position [95, 0]
click at [266, 250] on div "[PERSON_NAME] MATH 1261 Dr. Mijena" at bounding box center [418, 247] width 552 height 39
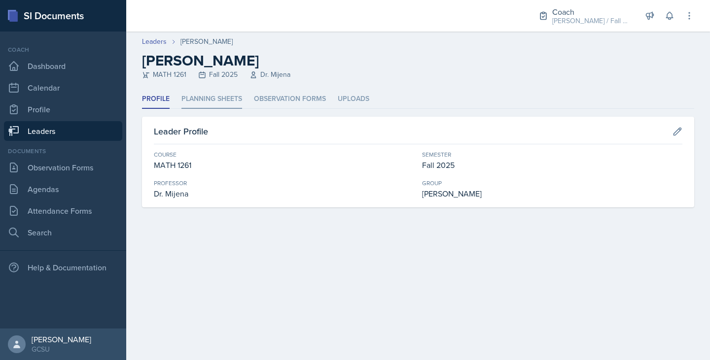
click at [231, 104] on li "Planning Sheets" at bounding box center [211, 99] width 61 height 19
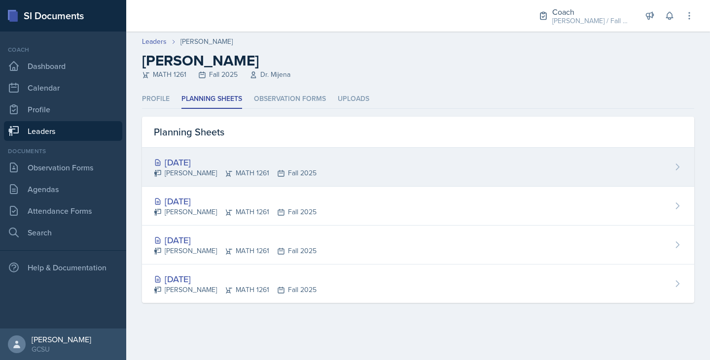
click at [291, 152] on div "Sep 3rd, 2025 Jude Doredant MATH 1261 Fall 2025" at bounding box center [418, 167] width 552 height 39
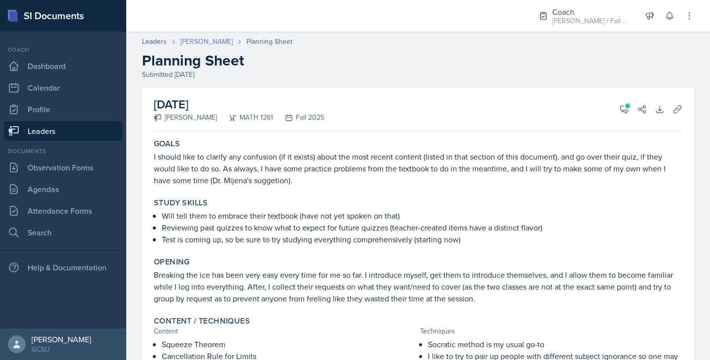
click at [180, 38] on link "[PERSON_NAME]" at bounding box center [206, 41] width 52 height 10
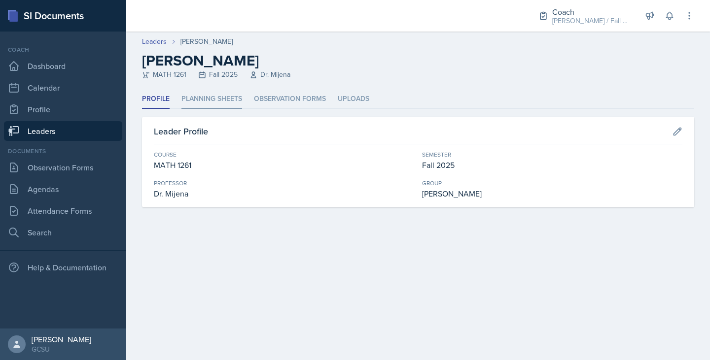
click at [222, 96] on li "Planning Sheets" at bounding box center [211, 99] width 61 height 19
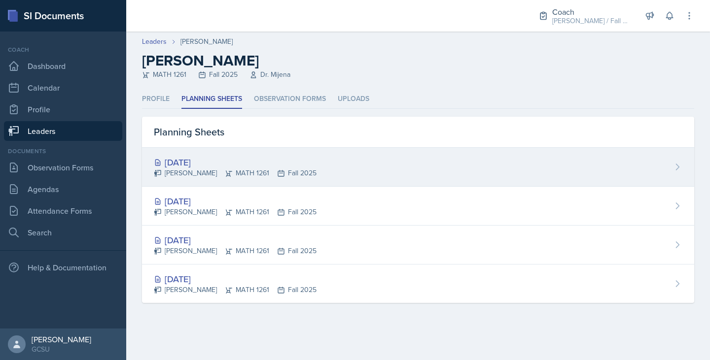
click at [324, 165] on div "[DATE] [PERSON_NAME] MATH 1261 Fall 2025" at bounding box center [418, 167] width 552 height 39
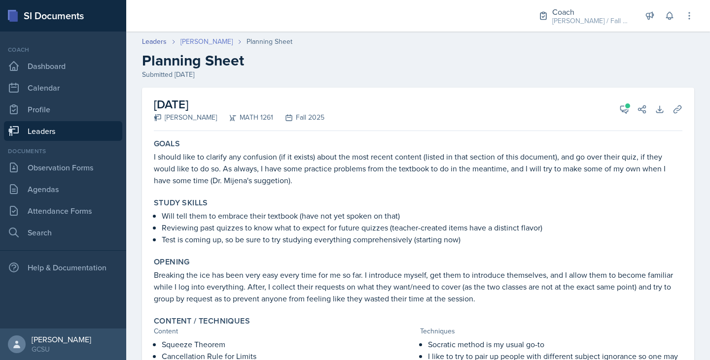
click at [185, 42] on link "[PERSON_NAME]" at bounding box center [206, 41] width 52 height 10
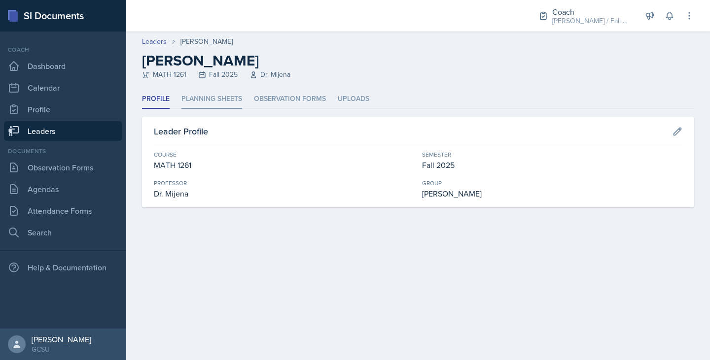
click at [223, 99] on li "Planning Sheets" at bounding box center [211, 99] width 61 height 19
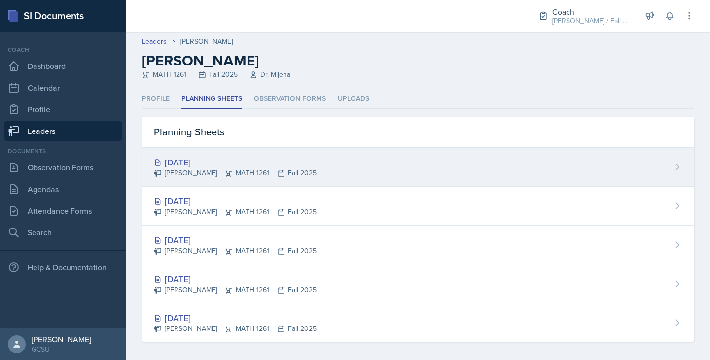
click at [293, 154] on div "Sep 8th, 2025 Jude Doredant MATH 1261 Fall 2025" at bounding box center [418, 167] width 552 height 39
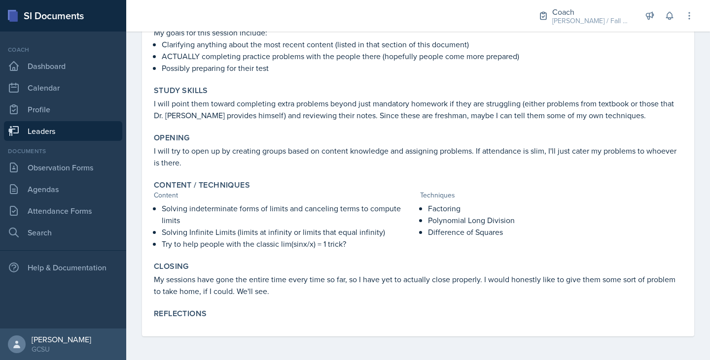
scroll to position [124, 0]
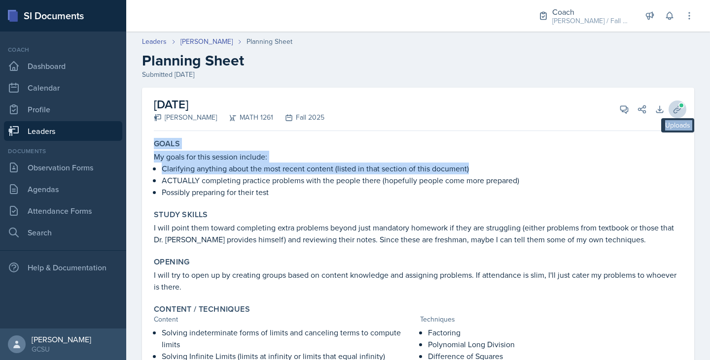
drag, startPoint x: 535, startPoint y: 165, endPoint x: 677, endPoint y: 108, distance: 152.8
click at [353, 108] on div "September 8th, 2025 Jude Doredant MATH 1261 Fall 2025 View Comments Comments Se…" at bounding box center [418, 274] width 552 height 373
click at [353, 108] on button "Uploads" at bounding box center [677, 110] width 18 height 18
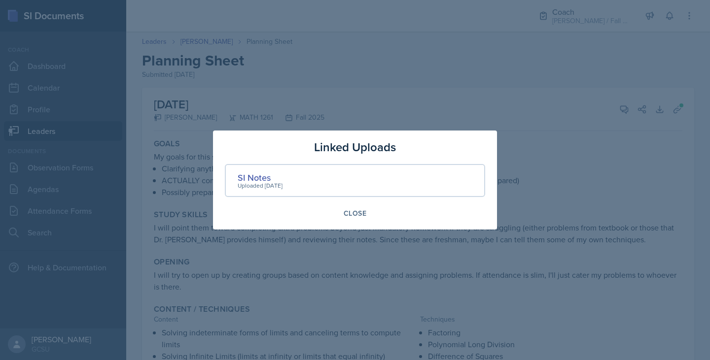
click at [259, 182] on div "Uploaded Sep 8th, 2025" at bounding box center [260, 185] width 45 height 9
click at [254, 177] on div "SI Notes" at bounding box center [260, 177] width 45 height 13
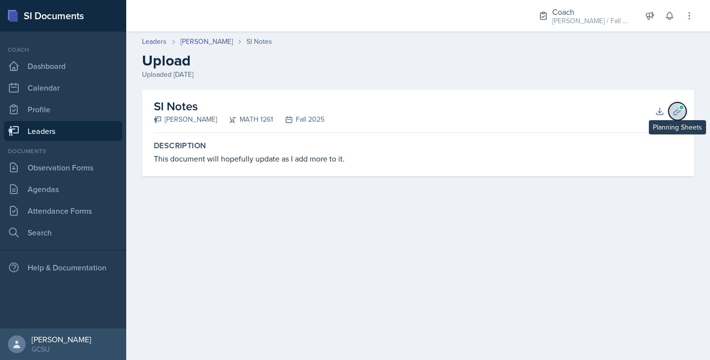
click at [353, 104] on button "Planning Sheets" at bounding box center [677, 112] width 18 height 18
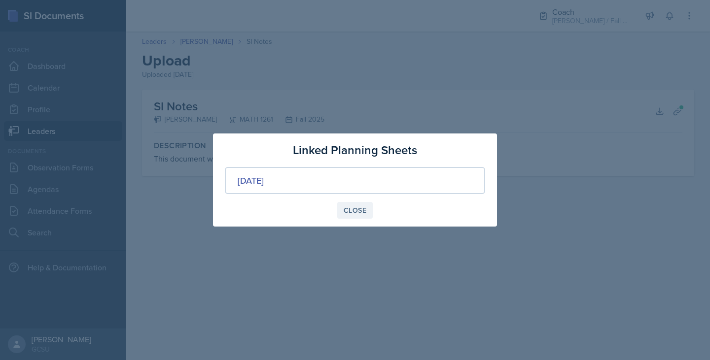
click at [349, 207] on div "Close" at bounding box center [355, 211] width 23 height 8
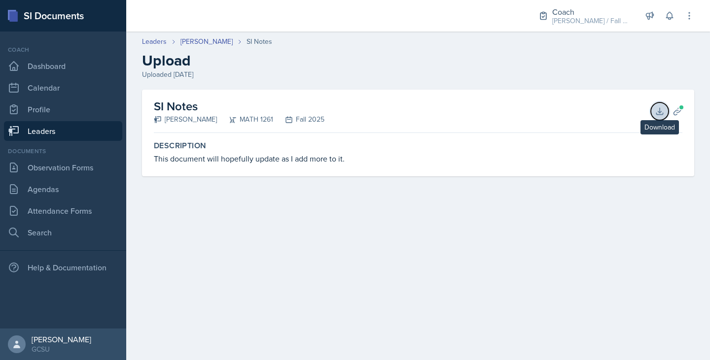
click at [353, 111] on button "Download" at bounding box center [660, 112] width 18 height 18
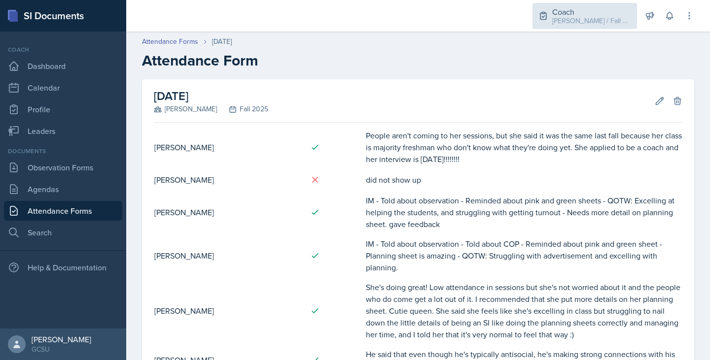
click at [598, 13] on div "Coach" at bounding box center [591, 12] width 79 height 12
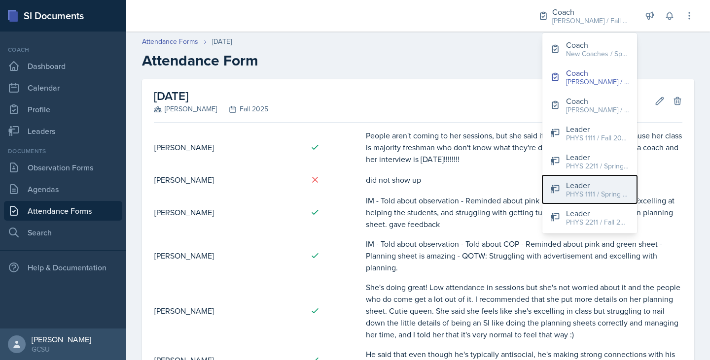
click at [591, 196] on div "PHYS 1111 / Spring 2023" at bounding box center [597, 194] width 63 height 10
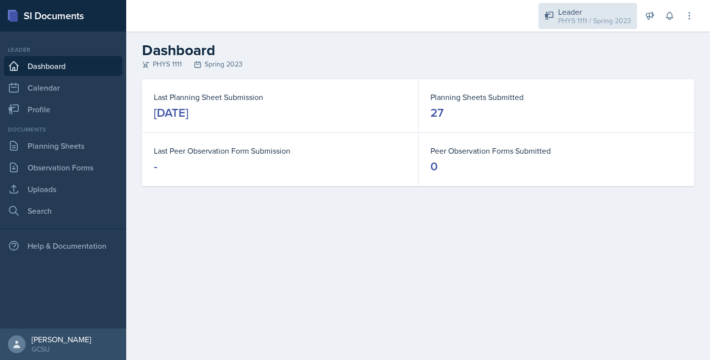
click at [565, 21] on div "PHYS 1111 / Spring 2023" at bounding box center [594, 21] width 73 height 10
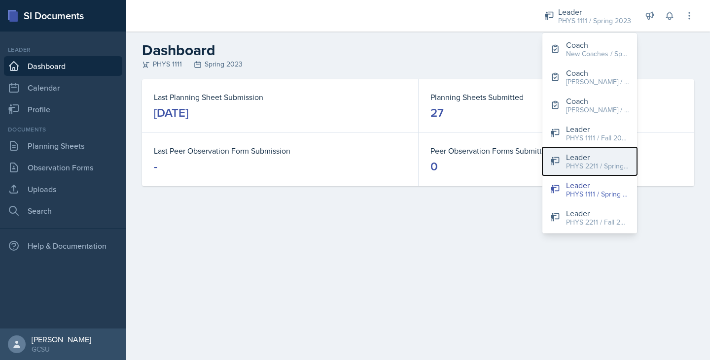
click at [614, 153] on div "Leader" at bounding box center [597, 157] width 63 height 12
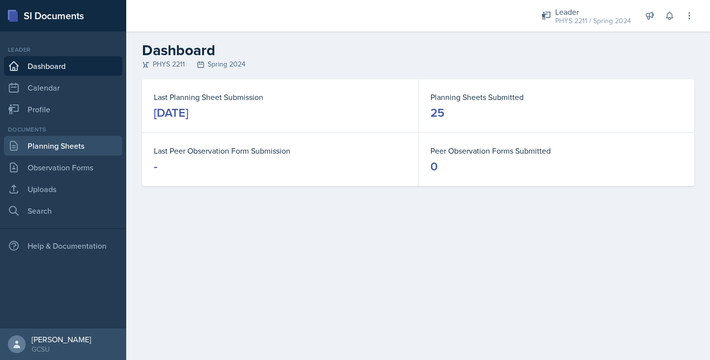
click at [73, 148] on link "Planning Sheets" at bounding box center [63, 146] width 118 height 20
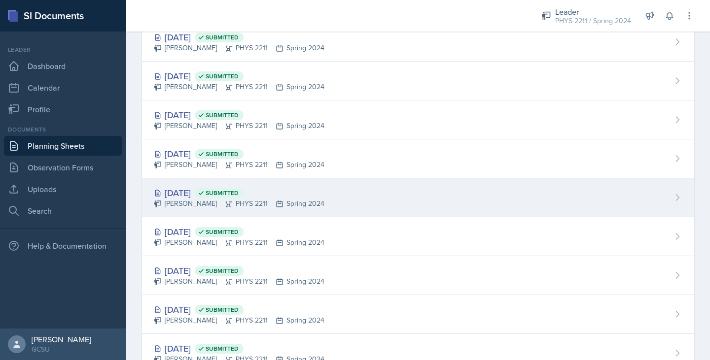
scroll to position [661, 0]
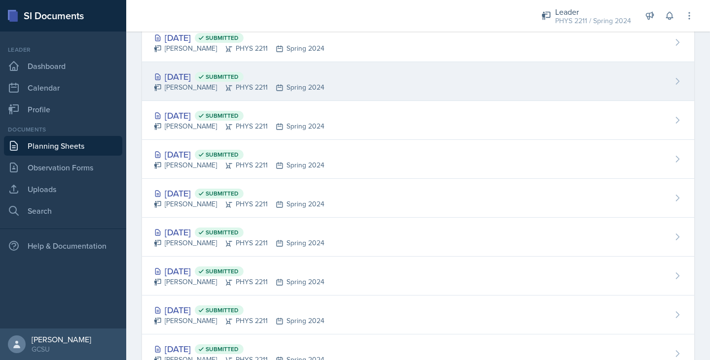
click at [183, 78] on div "[DATE] Submitted" at bounding box center [239, 76] width 171 height 13
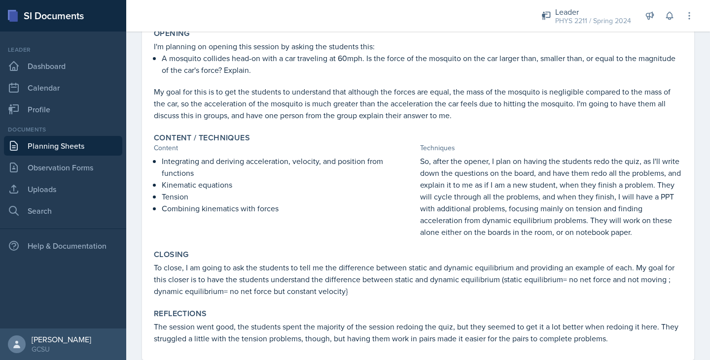
scroll to position [231, 0]
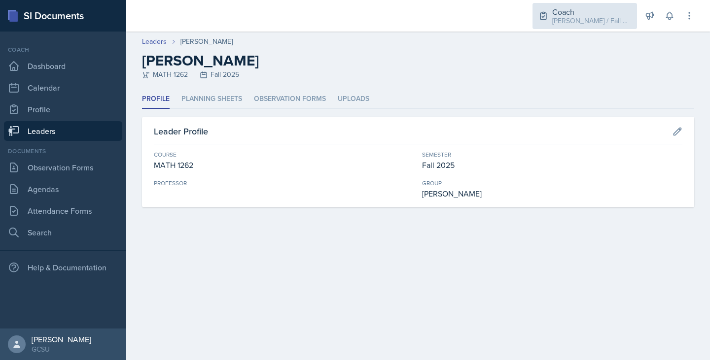
click at [576, 6] on div "Coach [PERSON_NAME] / Fall 2025" at bounding box center [584, 16] width 104 height 26
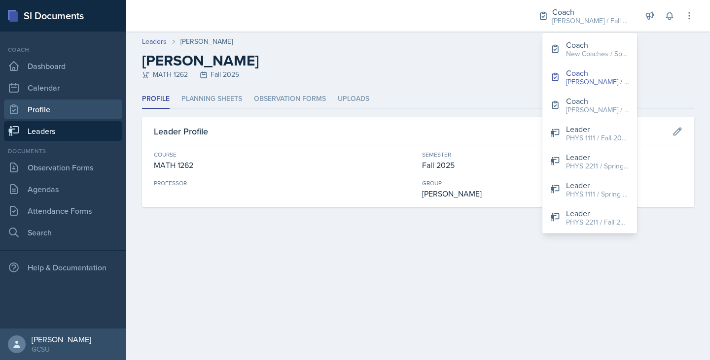
click at [81, 115] on link "Profile" at bounding box center [63, 110] width 118 height 20
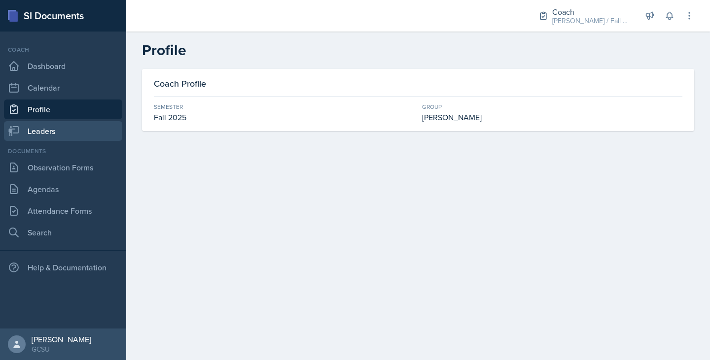
click at [77, 130] on link "Leaders" at bounding box center [63, 131] width 118 height 20
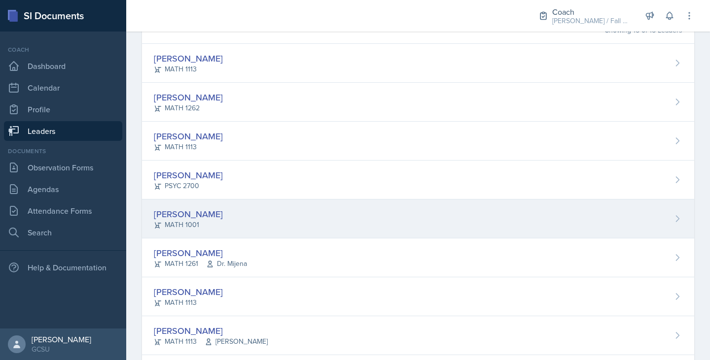
scroll to position [89, 0]
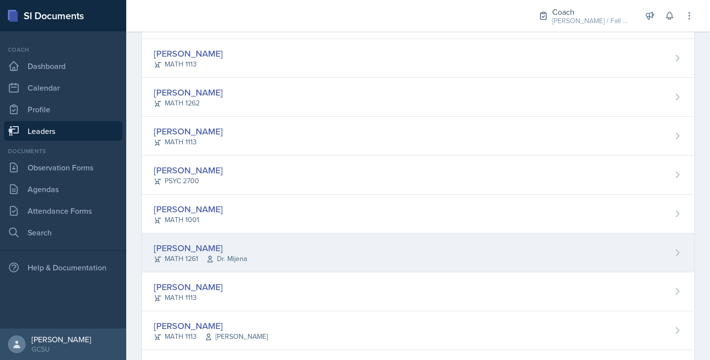
click at [269, 256] on div "[PERSON_NAME] MATH 1261 Dr. Mijena" at bounding box center [418, 253] width 552 height 39
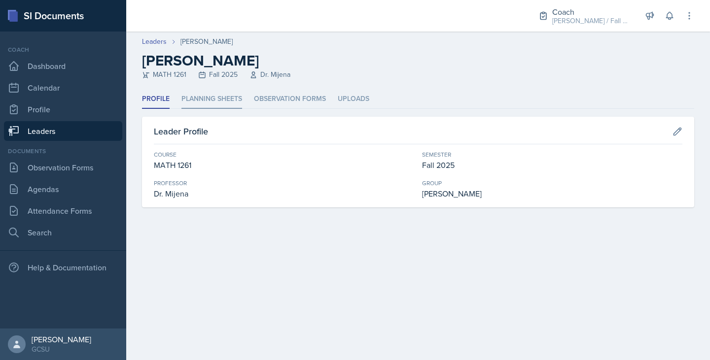
click at [207, 95] on li "Planning Sheets" at bounding box center [211, 99] width 61 height 19
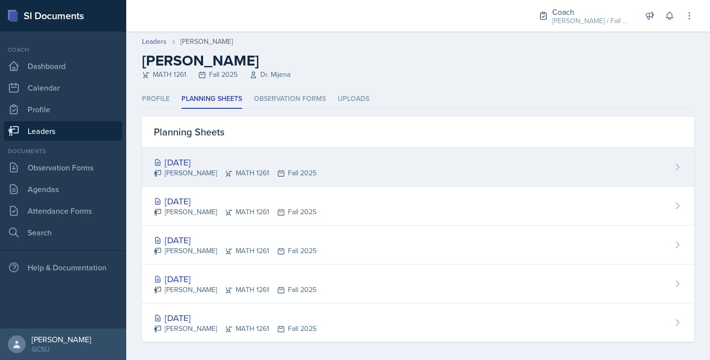
click at [287, 162] on div "[DATE]" at bounding box center [235, 162] width 163 height 13
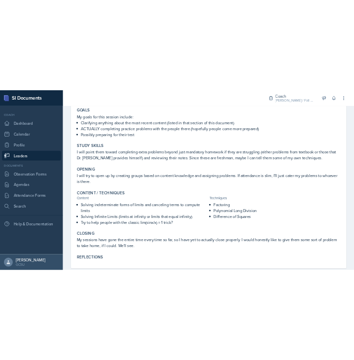
scroll to position [105, 0]
